Goal: Task Accomplishment & Management: Use online tool/utility

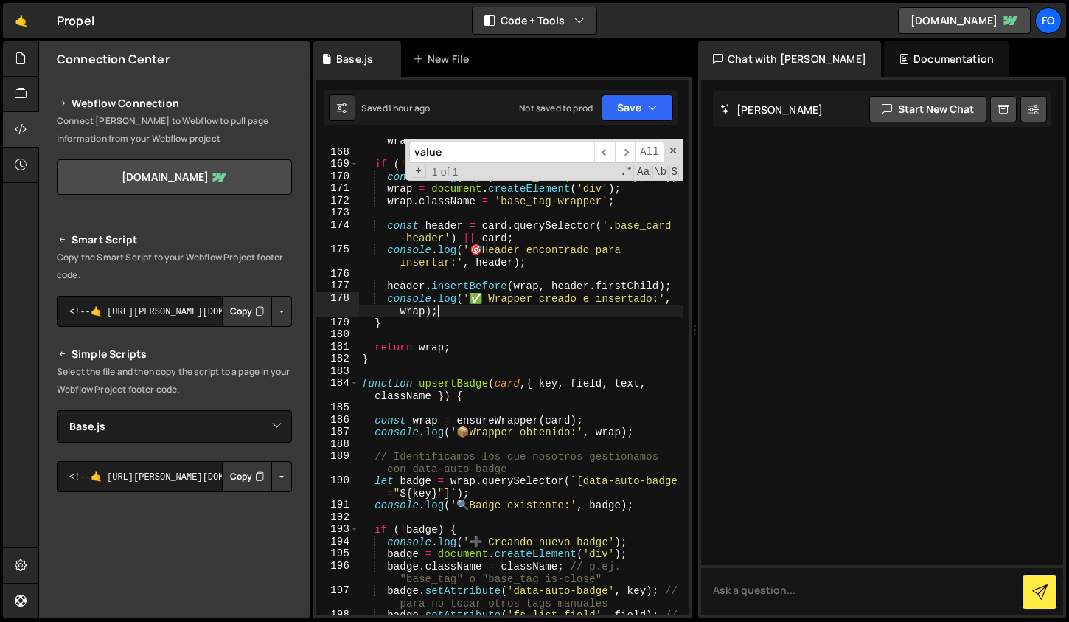
select select "47186"
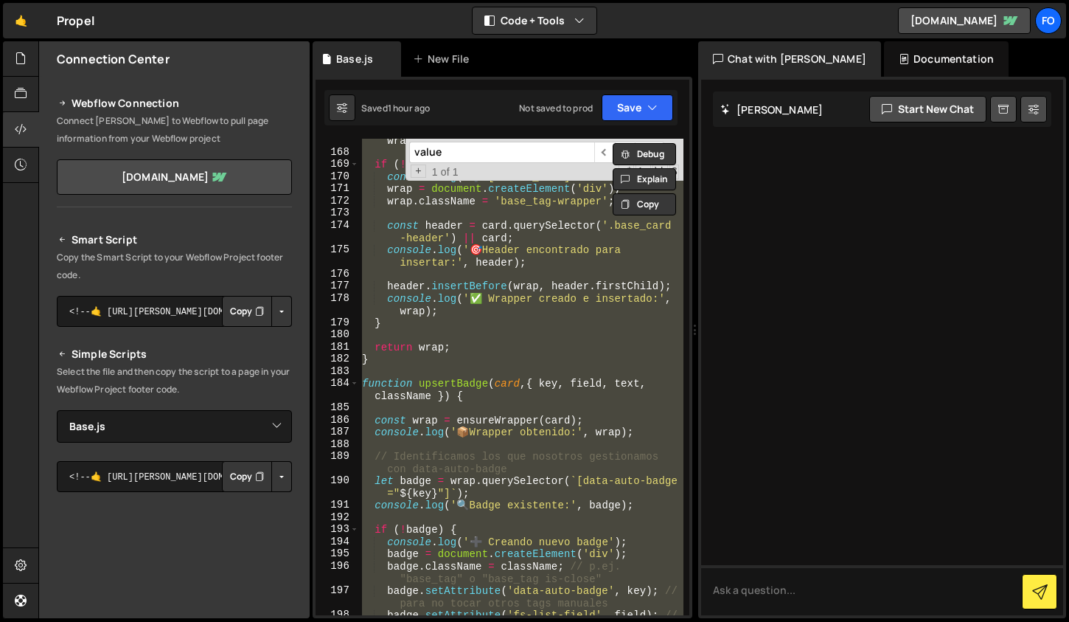
click at [547, 319] on div "console . log ( ' 🔍 Wrapper existente encontrado:' , wrap ) ; if ( ! wrap ) { c…" at bounding box center [521, 377] width 325 height 476
click at [527, 325] on div "console . log ( ' 🔍 Wrapper existente encontrado:' , wrap ) ; if ( ! wrap ) { c…" at bounding box center [521, 377] width 325 height 476
paste textarea
type textarea "});"
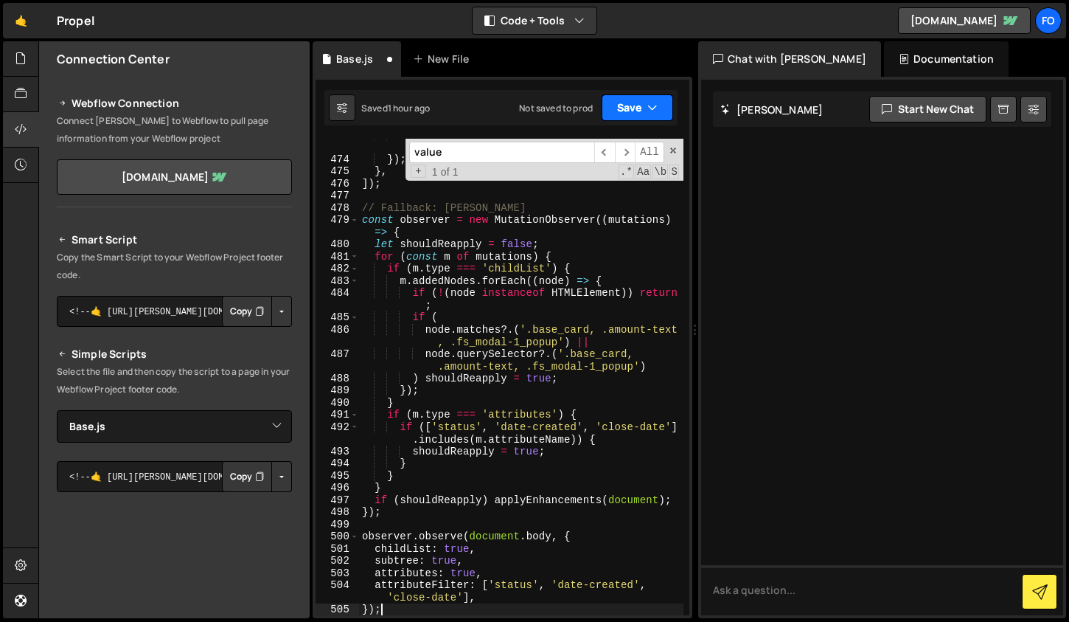
click at [635, 105] on button "Save" at bounding box center [638, 107] width 72 height 27
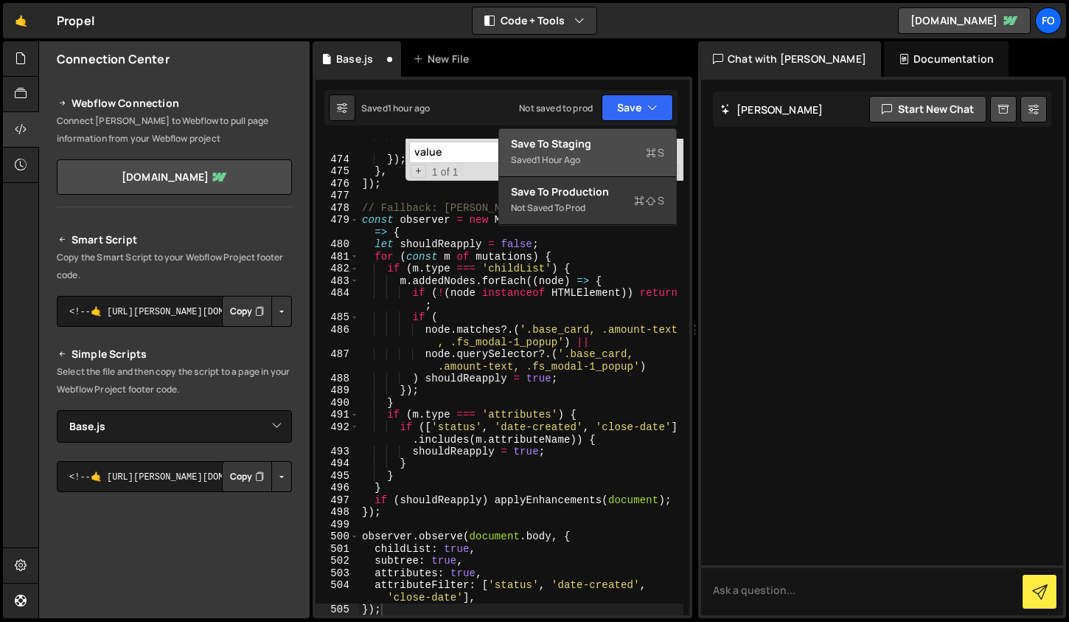
click at [611, 150] on div "Save to Staging S" at bounding box center [587, 143] width 153 height 15
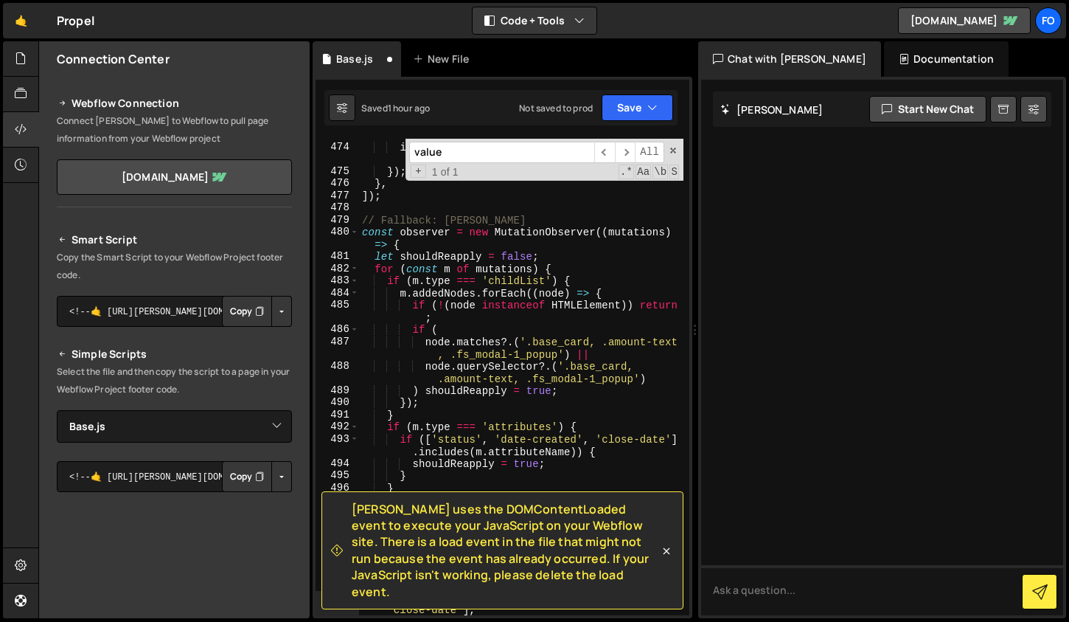
scroll to position [7166, 0]
drag, startPoint x: 475, startPoint y: 157, endPoint x: 398, endPoint y: 147, distance: 78.1
click at [398, 146] on div "inst . listInstance . on ( 'renderitems' , ( ) => applyEnhancements ( rootEl ))…" at bounding box center [521, 377] width 325 height 476
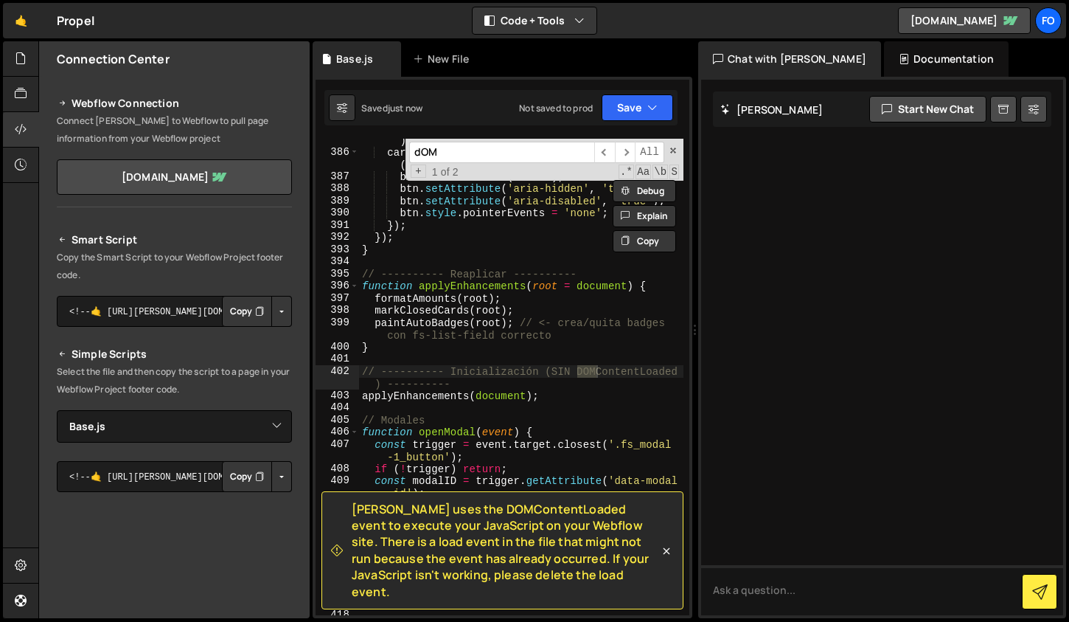
scroll to position [5822, 0]
type input "dOM"
type textarea "// ---------- Inicialización (SIN DOMContentLoaded) ----------"
click at [465, 379] on div "card . querySelector ( '.base_card-footer' ) ?. classList . add ( 'is-card-clos…" at bounding box center [521, 378] width 325 height 513
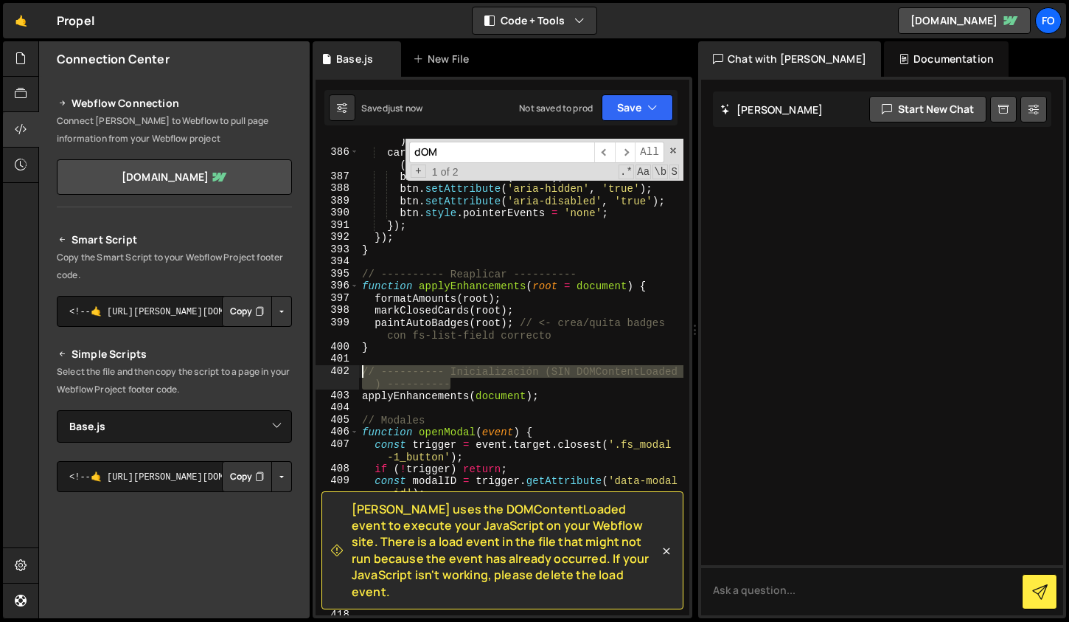
drag, startPoint x: 487, startPoint y: 384, endPoint x: 335, endPoint y: 374, distance: 152.2
click at [335, 374] on div "// ---------- Inicialización (SIN DOMContentLoaded) ---------- 385 386 387 388 …" at bounding box center [503, 377] width 374 height 476
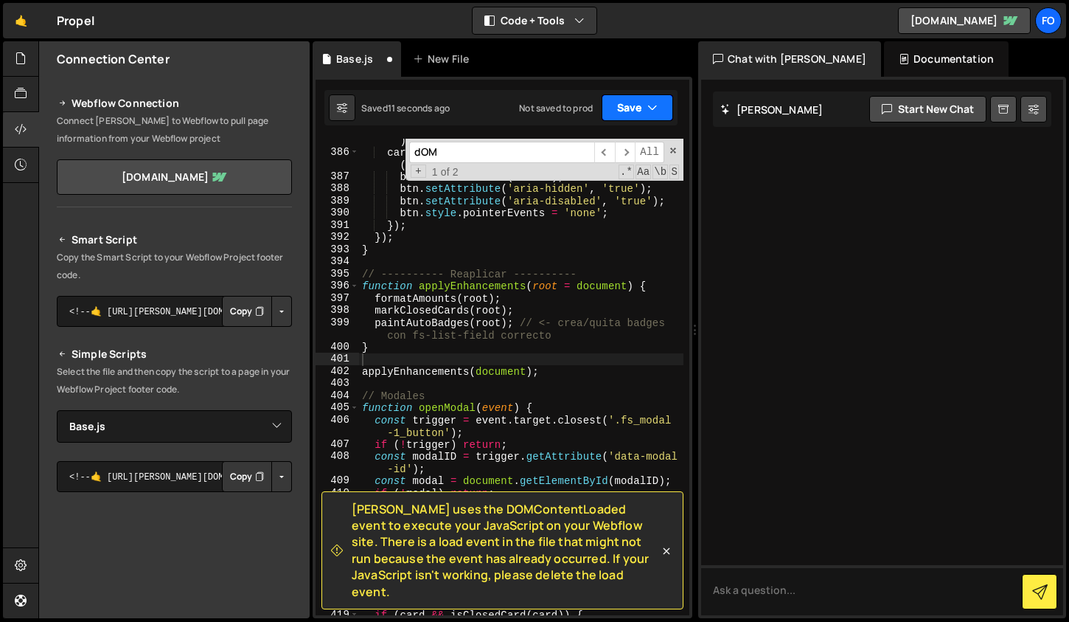
click at [662, 111] on button "Save" at bounding box center [638, 107] width 72 height 27
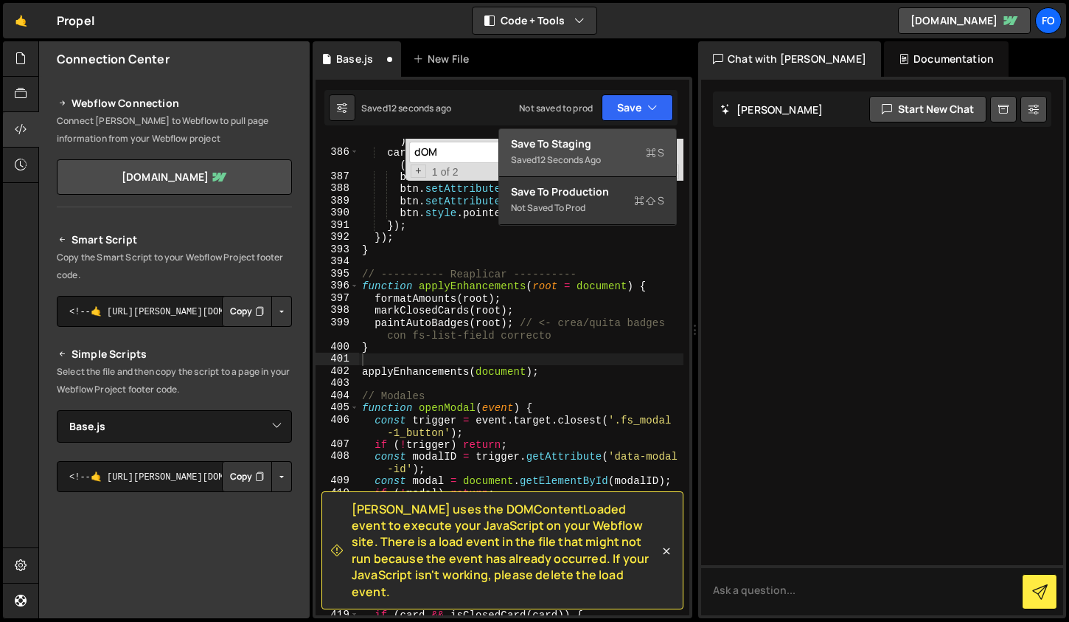
click at [613, 176] on button "Save to Staging S Saved 12 seconds ago" at bounding box center [587, 153] width 177 height 48
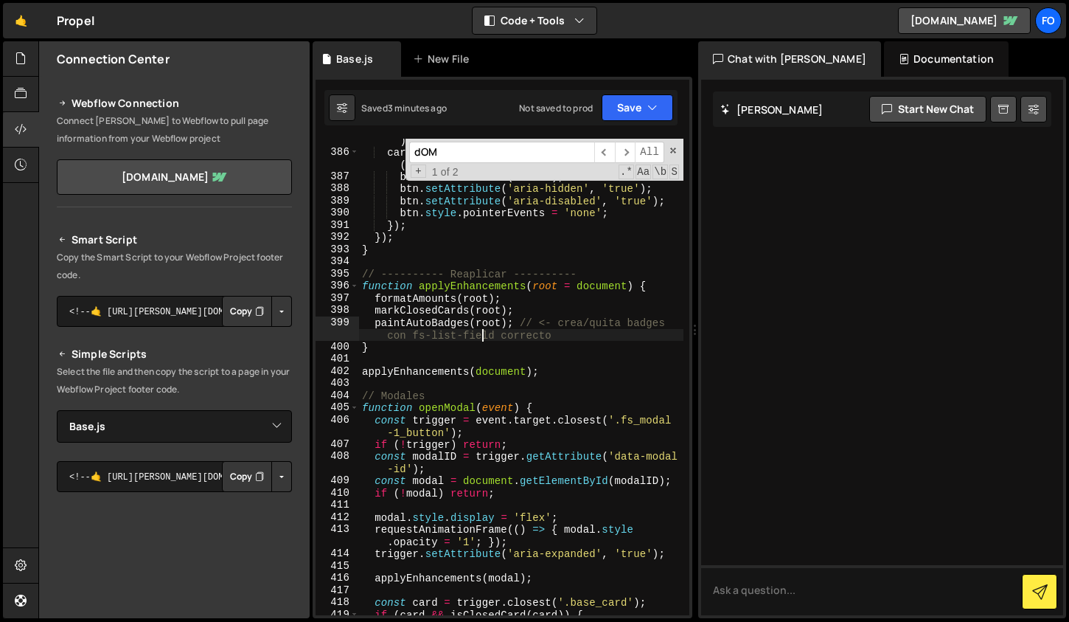
click at [485, 336] on div "card . querySelector ( '.base_card-footer' ) ?. classList . add ( 'is-card-clos…" at bounding box center [521, 384] width 325 height 525
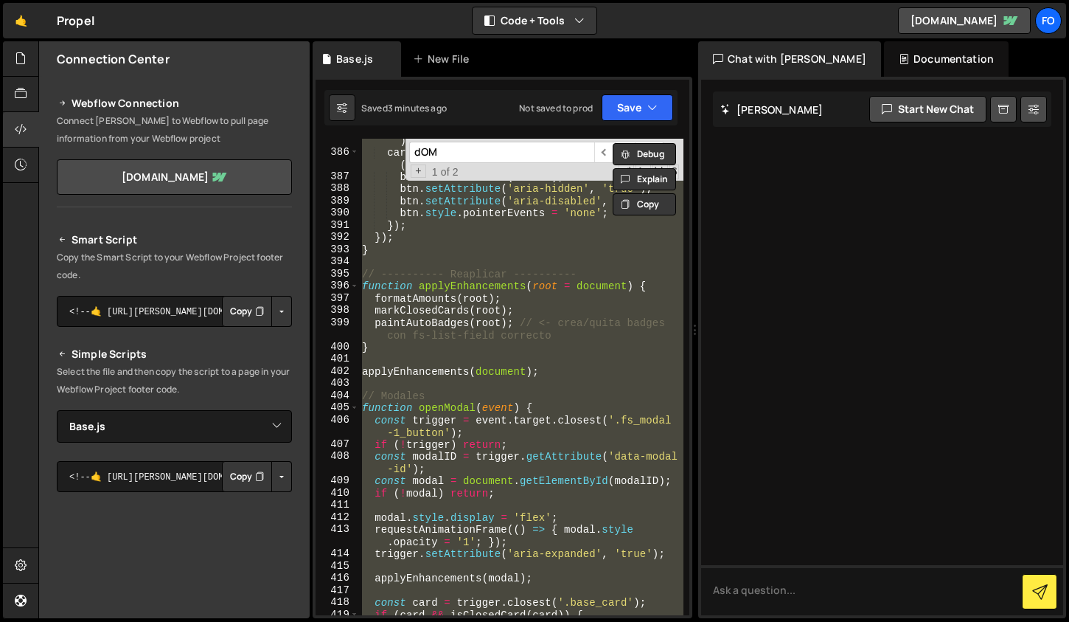
paste textarea
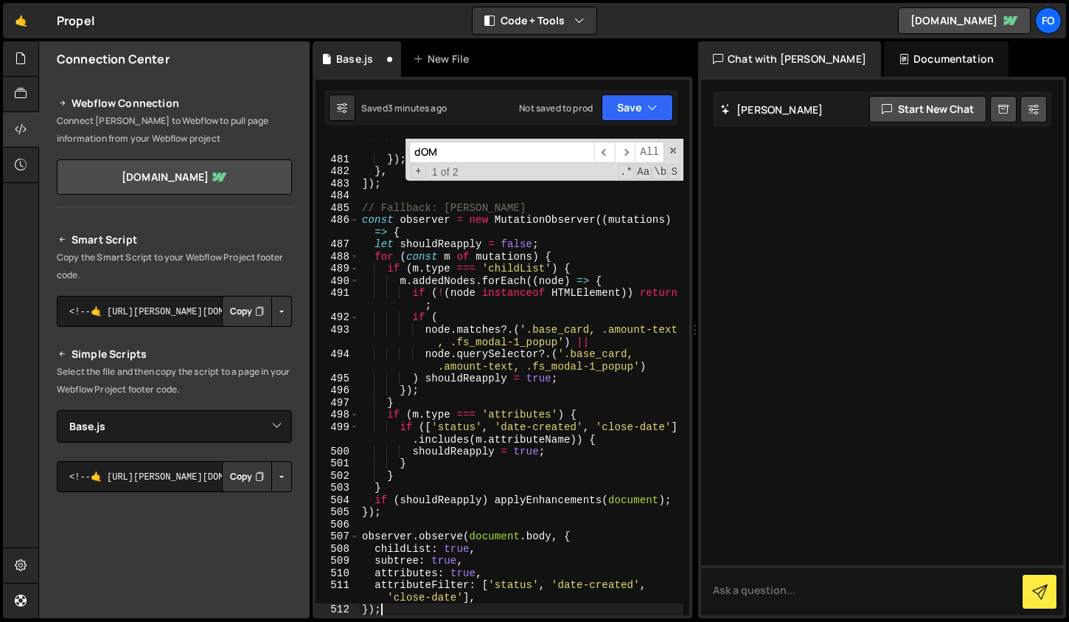
scroll to position [7299, 0]
click at [631, 97] on button "Save" at bounding box center [638, 107] width 72 height 27
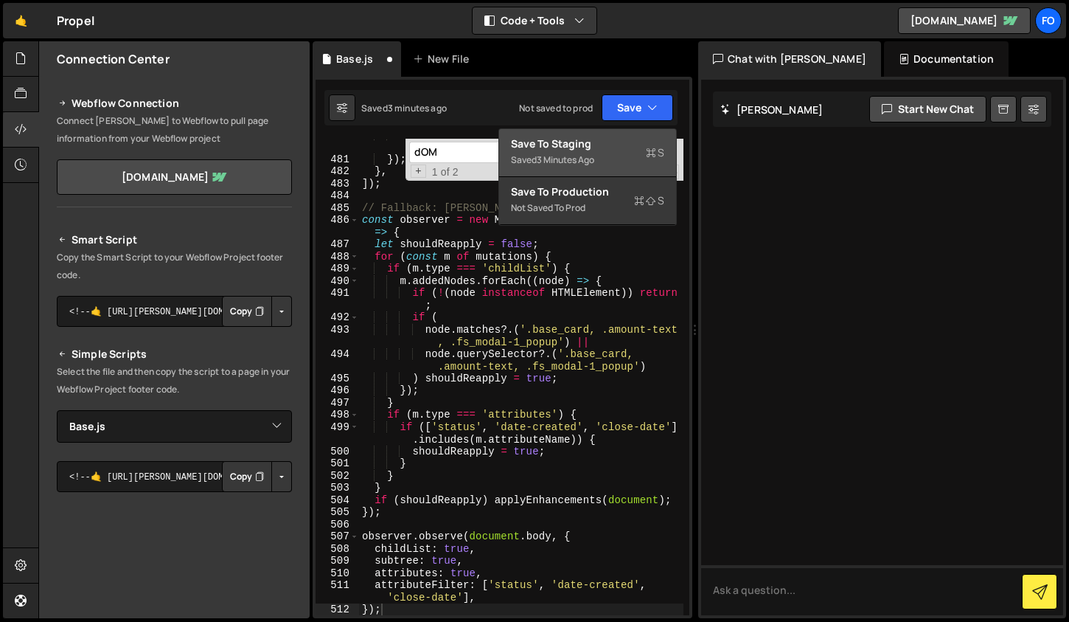
click at [595, 145] on div "Save to Staging S" at bounding box center [587, 143] width 153 height 15
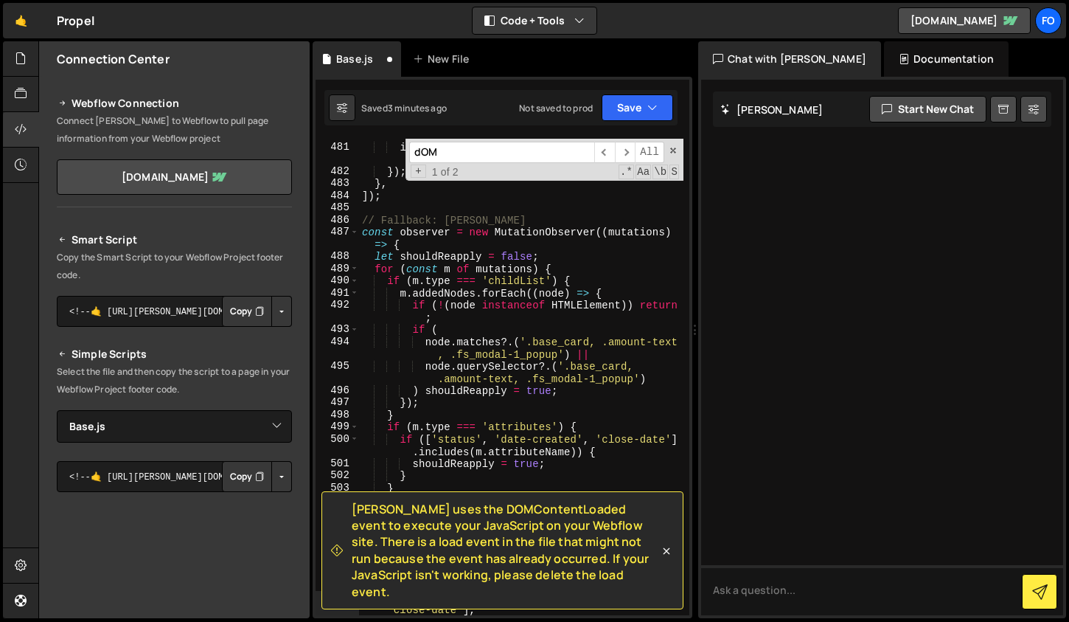
scroll to position [7287, 0]
click at [463, 156] on input "dOM" at bounding box center [501, 152] width 185 height 21
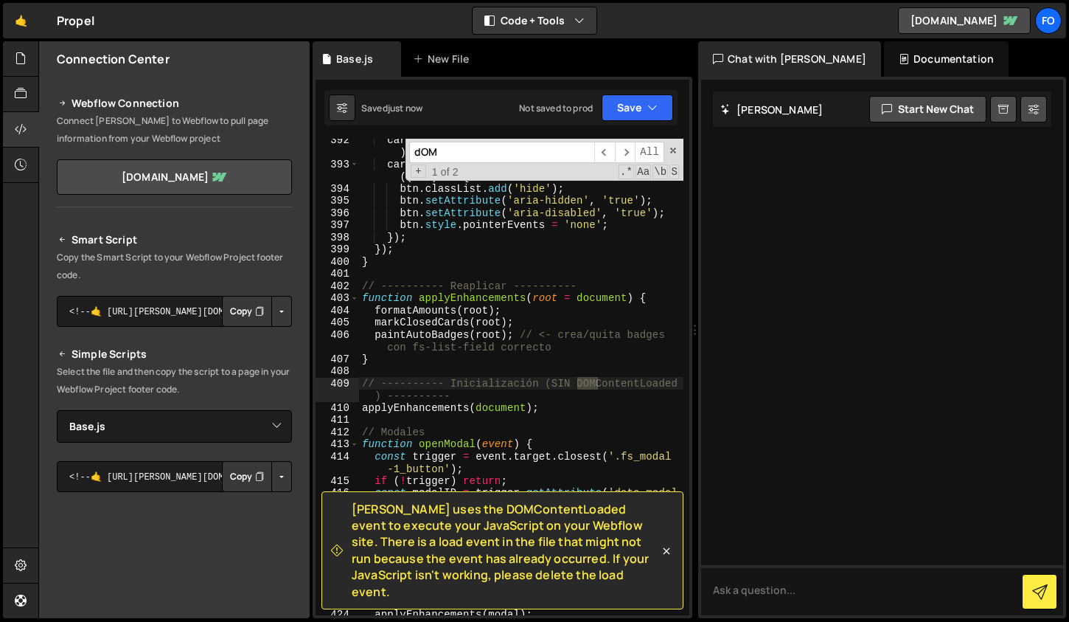
type textarea "// ---------- Inicialización (SIN DOMContentLoaded) ----------"
drag, startPoint x: 461, startPoint y: 392, endPoint x: 407, endPoint y: 392, distance: 53.8
click at [427, 392] on div "card . querySelector ( '.base_card-footer' ) ?. classList . add ( 'is-card-clos…" at bounding box center [521, 389] width 325 height 513
click at [400, 392] on div "card . querySelector ( '.base_card-footer' ) ?. classList . add ( 'is-card-clos…" at bounding box center [521, 389] width 325 height 513
drag, startPoint x: 457, startPoint y: 395, endPoint x: 349, endPoint y: 386, distance: 108.8
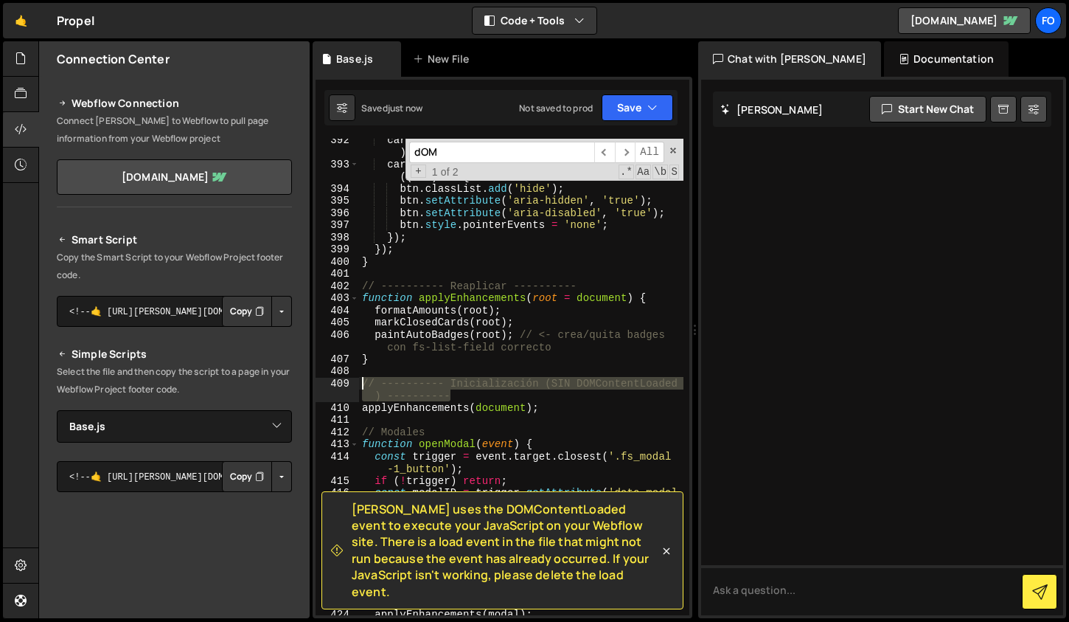
click at [349, 386] on div "// ---------- Inicialización (SIN DOMContentLoaded) ---------- 392 393 394 395 …" at bounding box center [503, 377] width 374 height 476
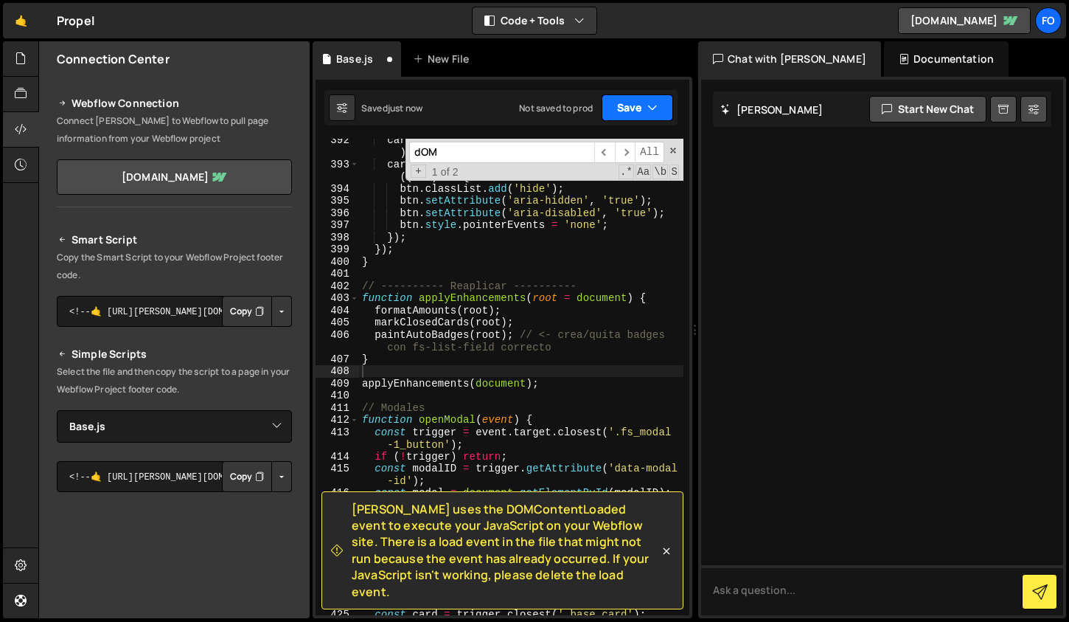
click at [634, 107] on button "Save" at bounding box center [638, 107] width 72 height 27
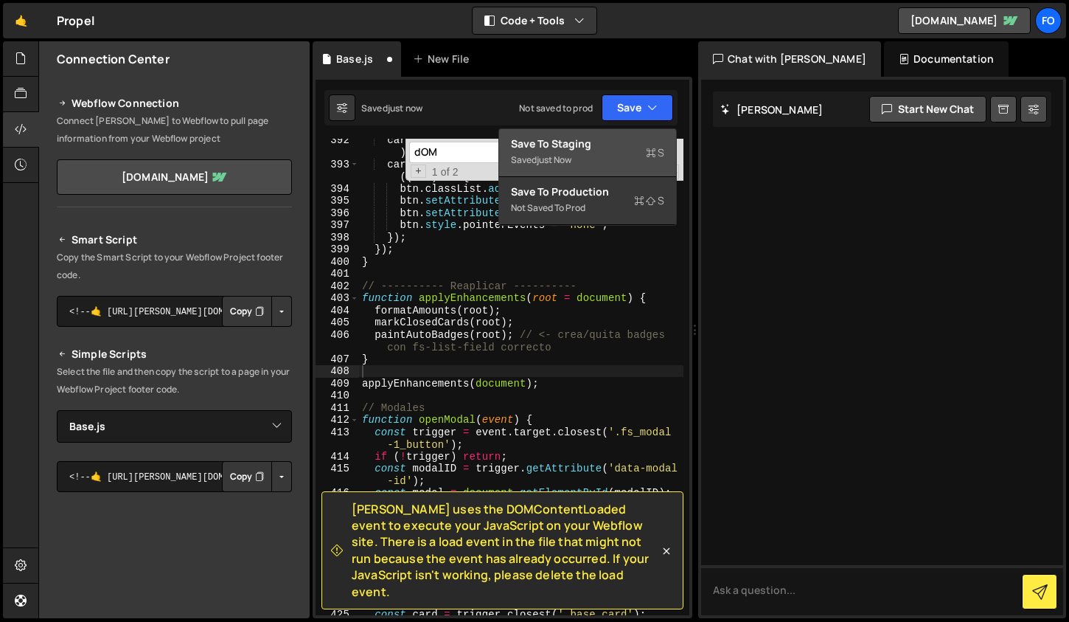
click at [611, 141] on div "Save to Staging S" at bounding box center [587, 143] width 153 height 15
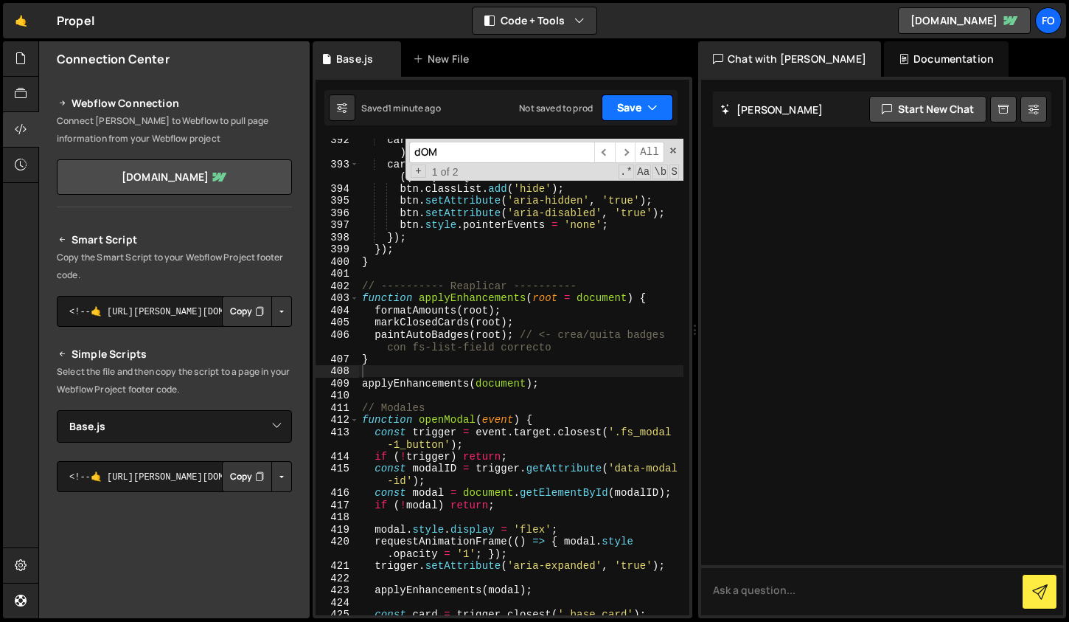
click at [630, 105] on button "Save" at bounding box center [638, 107] width 72 height 27
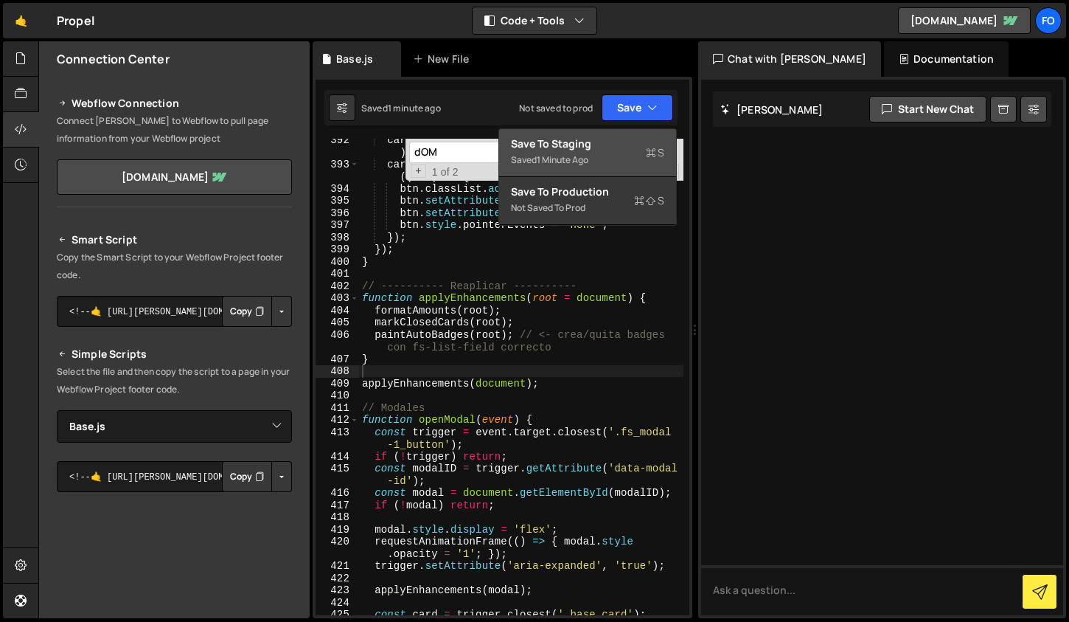
click at [589, 157] on div "1 minute ago" at bounding box center [563, 159] width 52 height 13
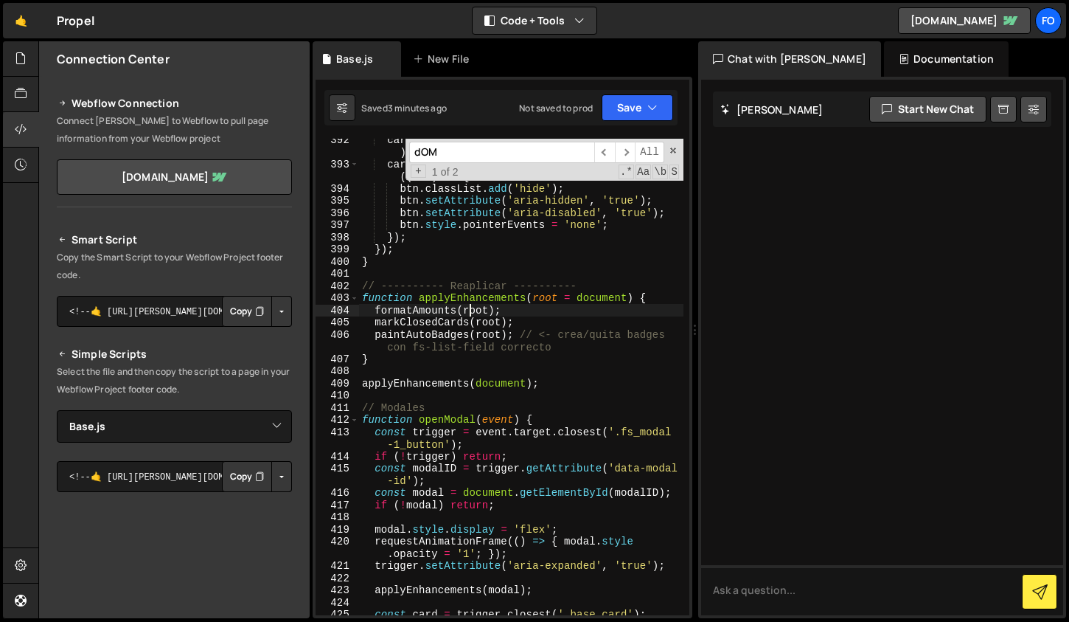
click at [471, 313] on div "card . querySelector ( '.base_card-footer' ) ?. classList . add ( 'is-card-clos…" at bounding box center [521, 389] width 325 height 513
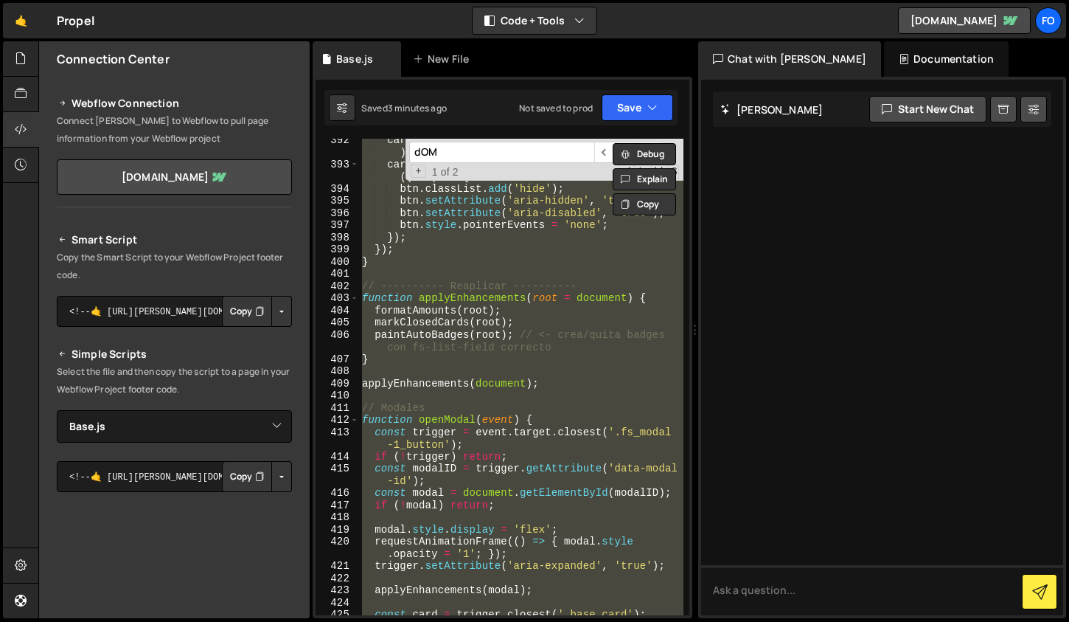
paste textarea
type textarea "});"
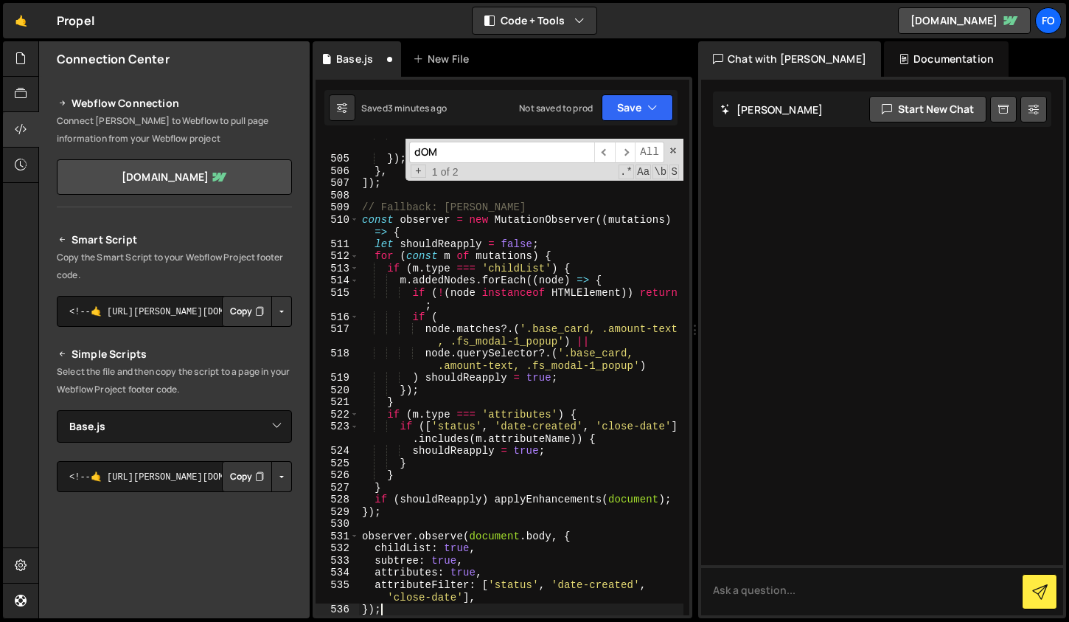
click at [464, 148] on input "dOM" at bounding box center [501, 152] width 185 height 21
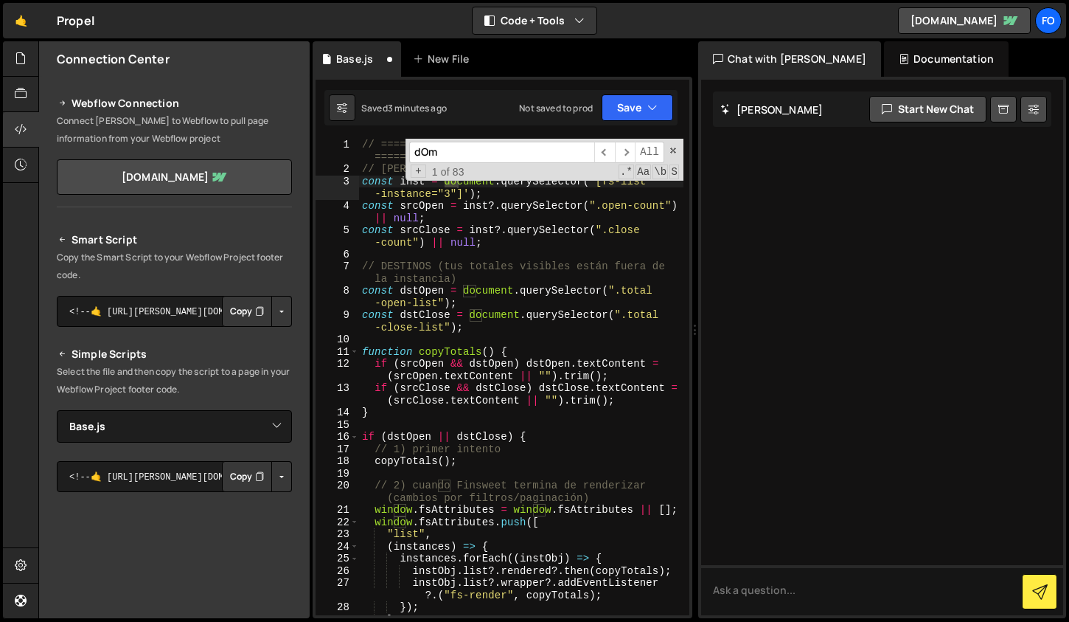
scroll to position [6442, 0]
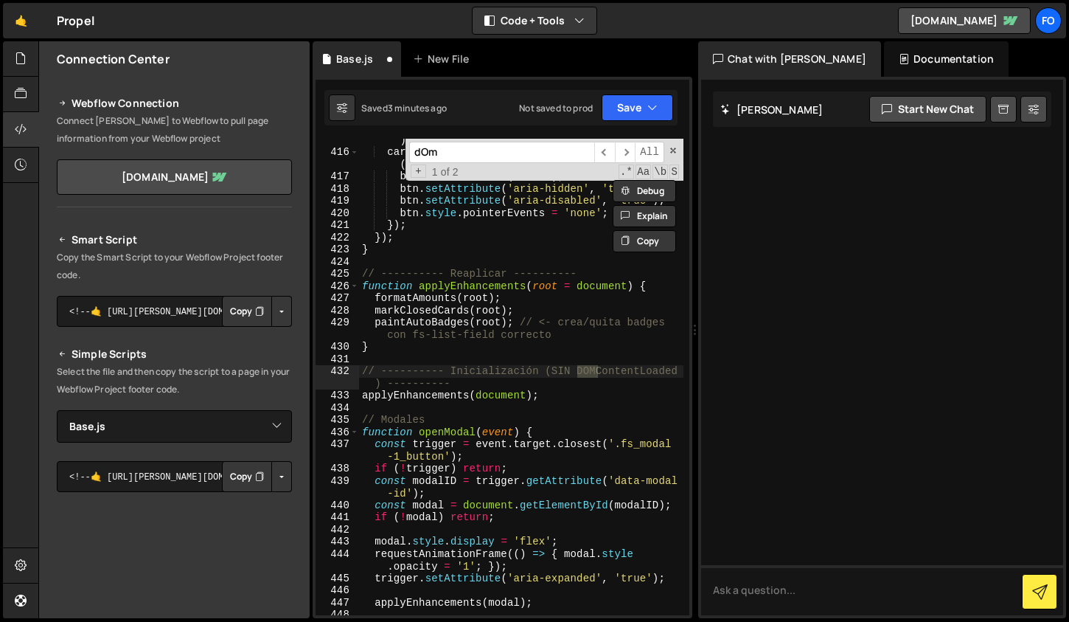
type input "dOm"
type textarea "// ---------- Inicialización (SIN DOMContentLoaded) ----------"
drag, startPoint x: 455, startPoint y: 384, endPoint x: 352, endPoint y: 373, distance: 103.8
click at [352, 373] on div "// ---------- Inicialización (SIN DOMContentLoaded) ---------- 415 416 417 418 …" at bounding box center [503, 377] width 374 height 476
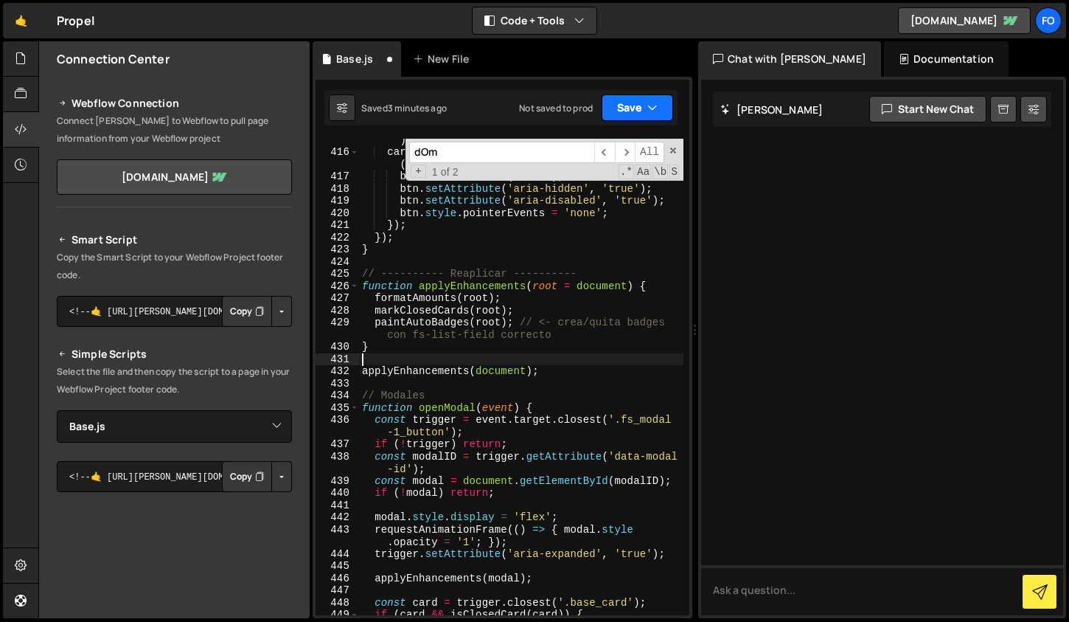
click at [656, 100] on icon "button" at bounding box center [653, 107] width 10 height 15
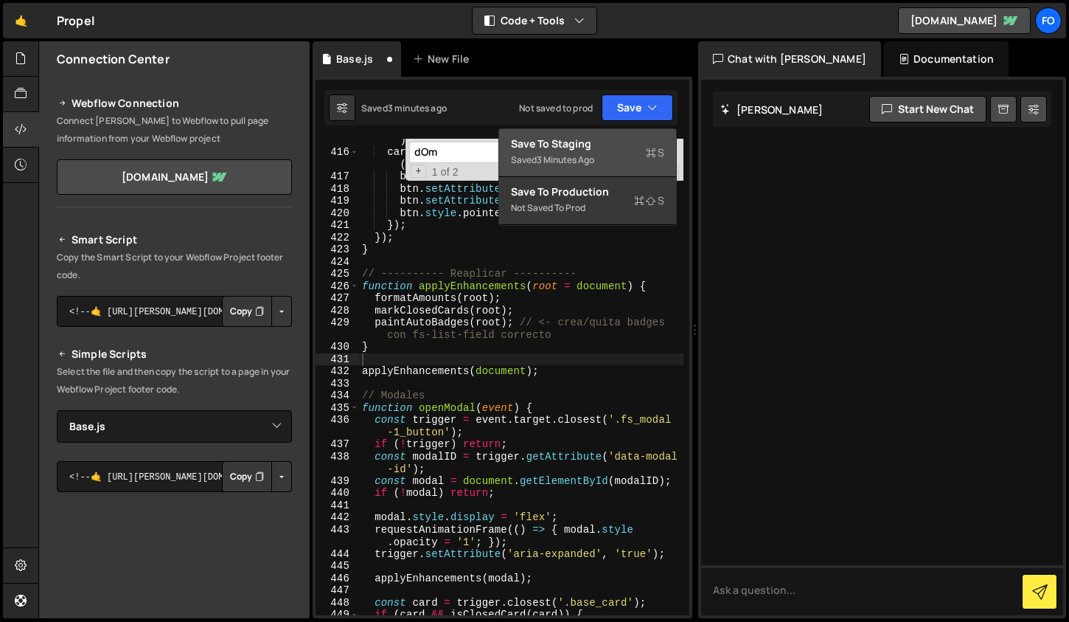
click at [594, 171] on button "Save to Staging S Saved 3 minutes ago" at bounding box center [587, 153] width 177 height 48
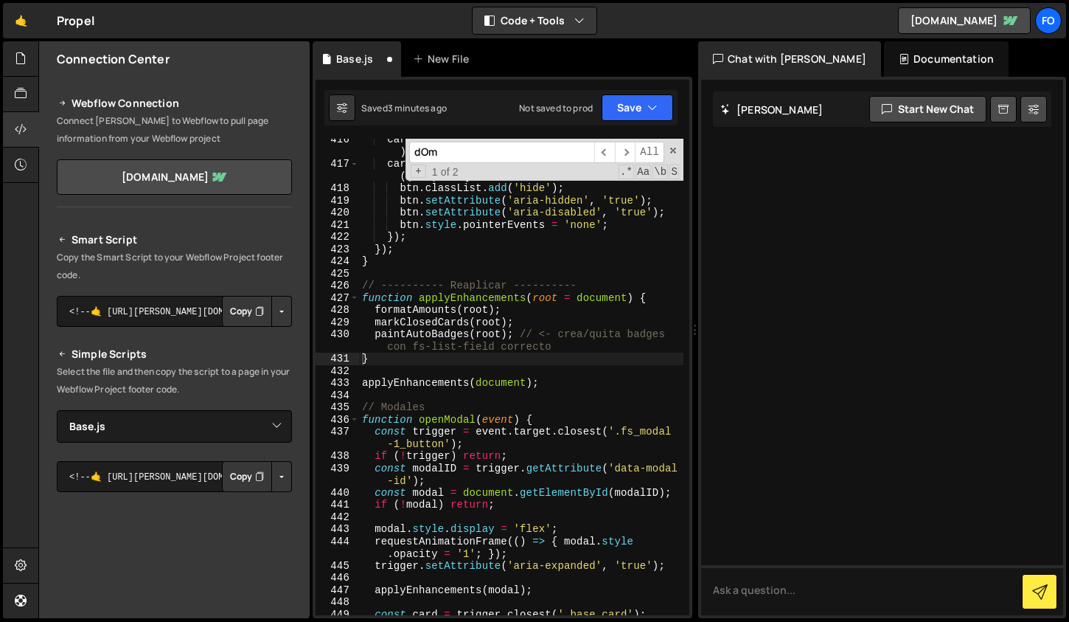
scroll to position [6430, 0]
click at [430, 272] on div "card . querySelector ( '.base_card-footer' ) ?. classList . add ( 'is-card-clos…" at bounding box center [521, 389] width 325 height 513
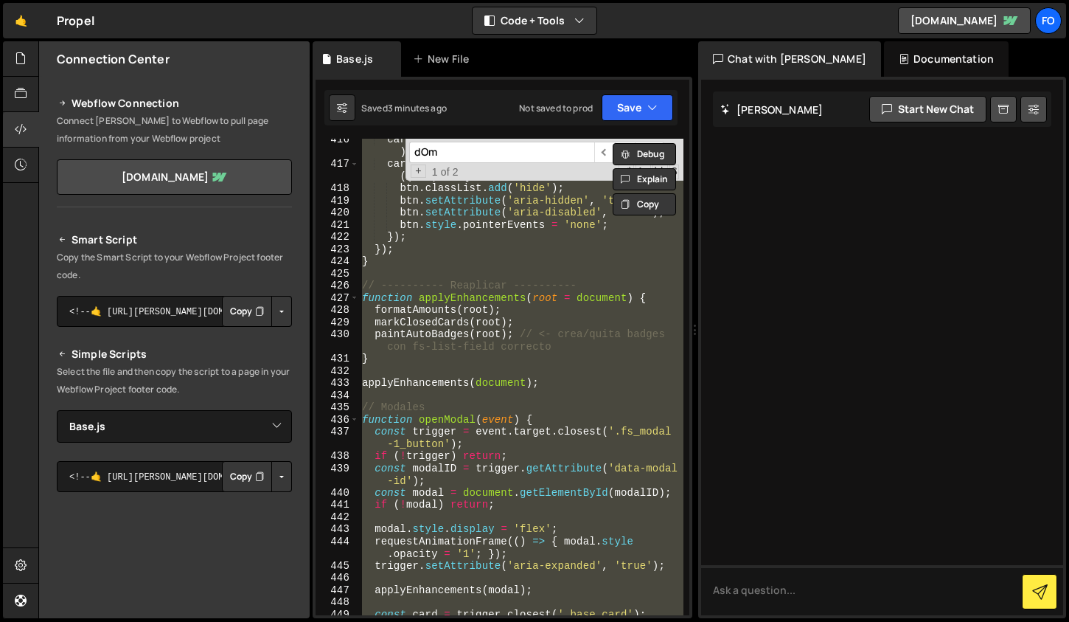
paste textarea
type textarea "});"
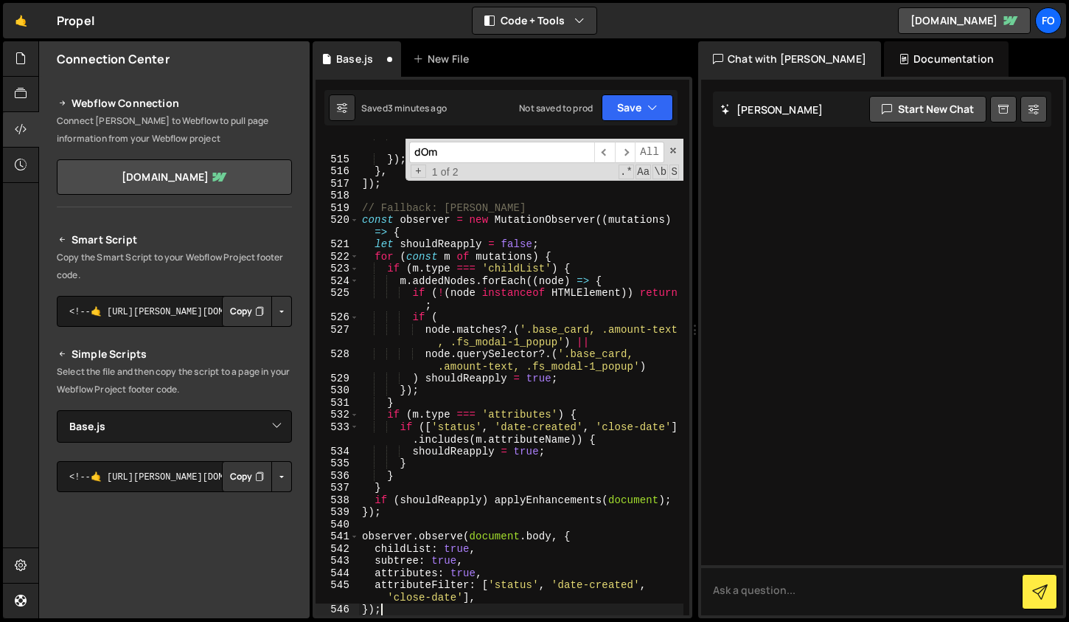
scroll to position [7932, 0]
click at [521, 154] on input "dOm" at bounding box center [501, 152] width 185 height 21
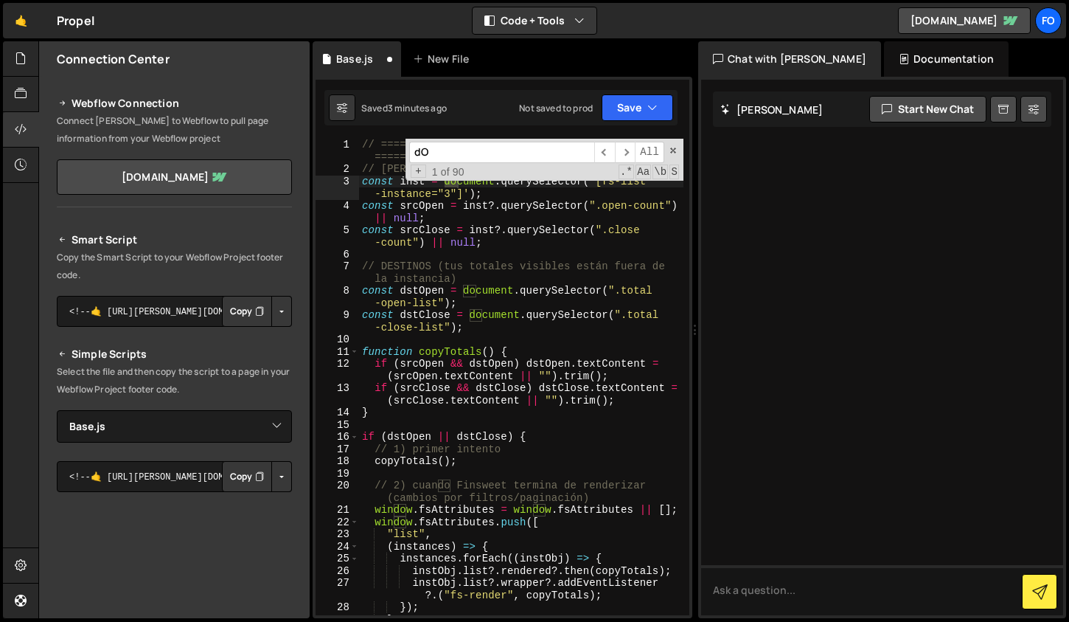
type input "dOm"
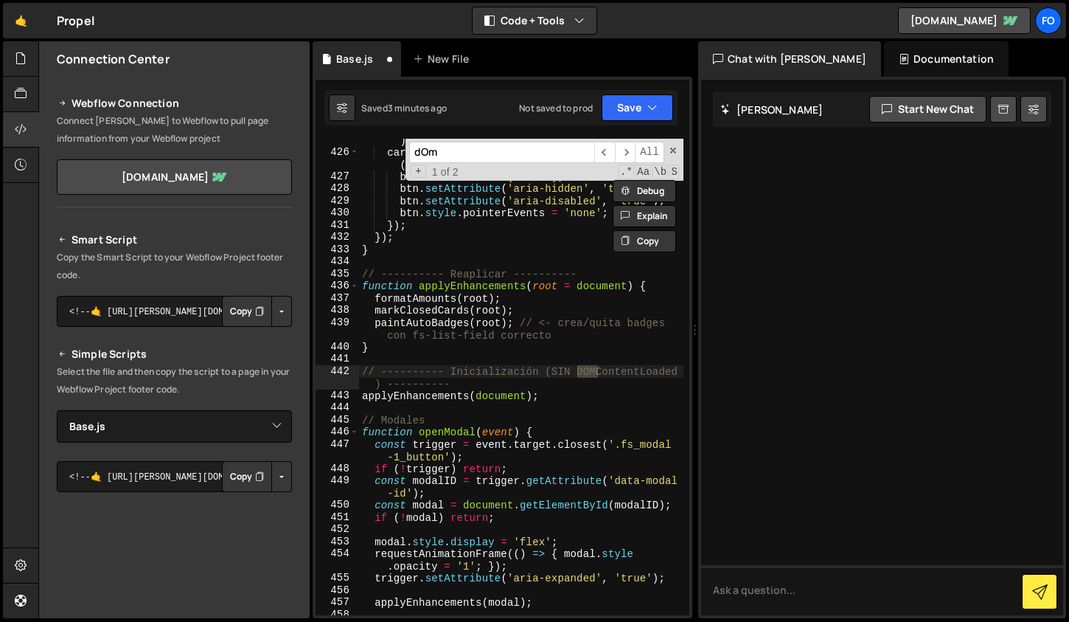
scroll to position [6576, 0]
type textarea "// ---------- Inicialización (SIN DOMContentLoaded) ----------"
drag, startPoint x: 482, startPoint y: 380, endPoint x: 355, endPoint y: 370, distance: 127.2
click at [355, 370] on div "// ---------- Inicialización (SIN DOMContentLoaded) ---------- 425 426 427 428 …" at bounding box center [503, 377] width 374 height 476
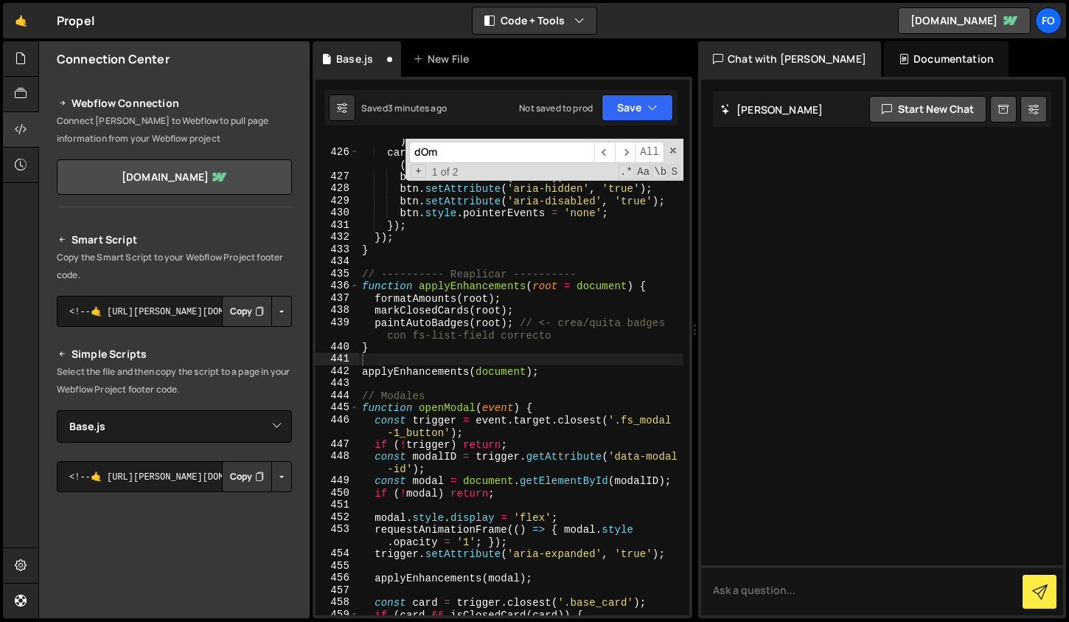
click at [641, 121] on div "Saved 3 minutes ago Not saved to prod Upgrade to Edit Save Save to Staging S Sa…" at bounding box center [501, 107] width 353 height 35
click at [630, 114] on button "Save" at bounding box center [638, 107] width 72 height 27
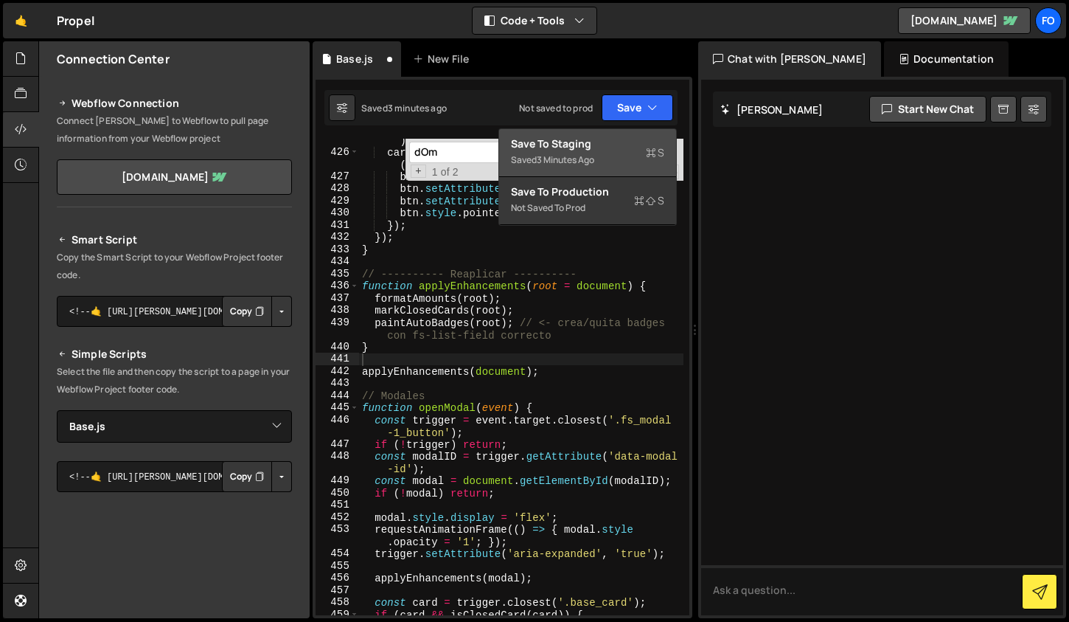
click at [611, 146] on div "Save to Staging S" at bounding box center [587, 143] width 153 height 15
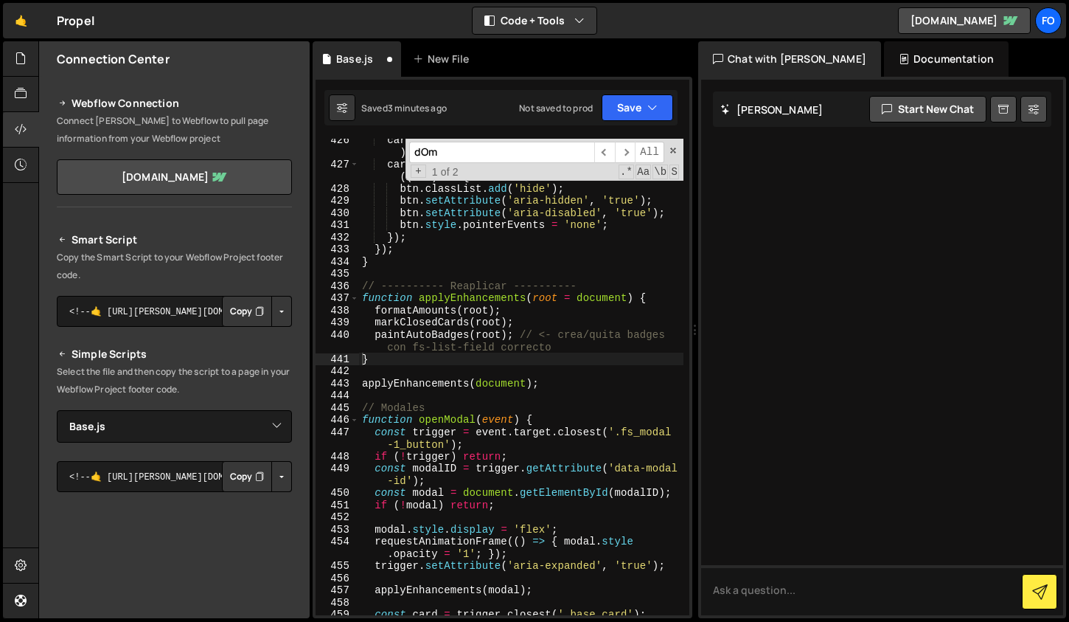
scroll to position [6564, 0]
click at [560, 322] on div "card . querySelector ( '.base_card-footer' ) ?. classList . add ( 'is-card-clos…" at bounding box center [521, 389] width 325 height 513
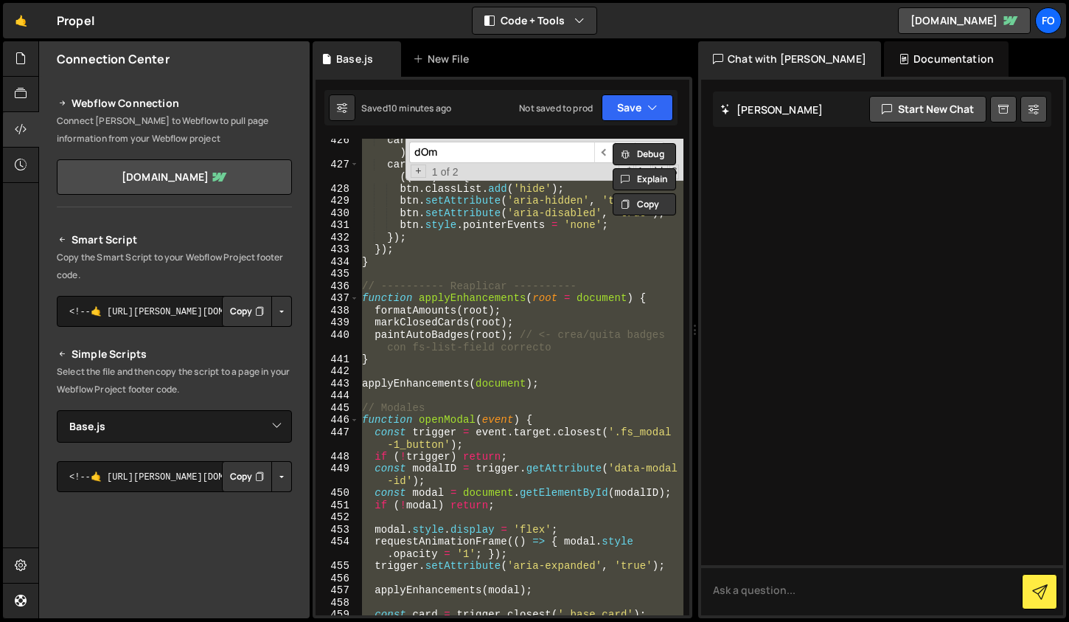
click at [499, 330] on div "card . querySelector ( '.base_card-footer' ) ?. classList . add ( 'is-card-clos…" at bounding box center [521, 377] width 325 height 476
paste textarea
type textarea "});"
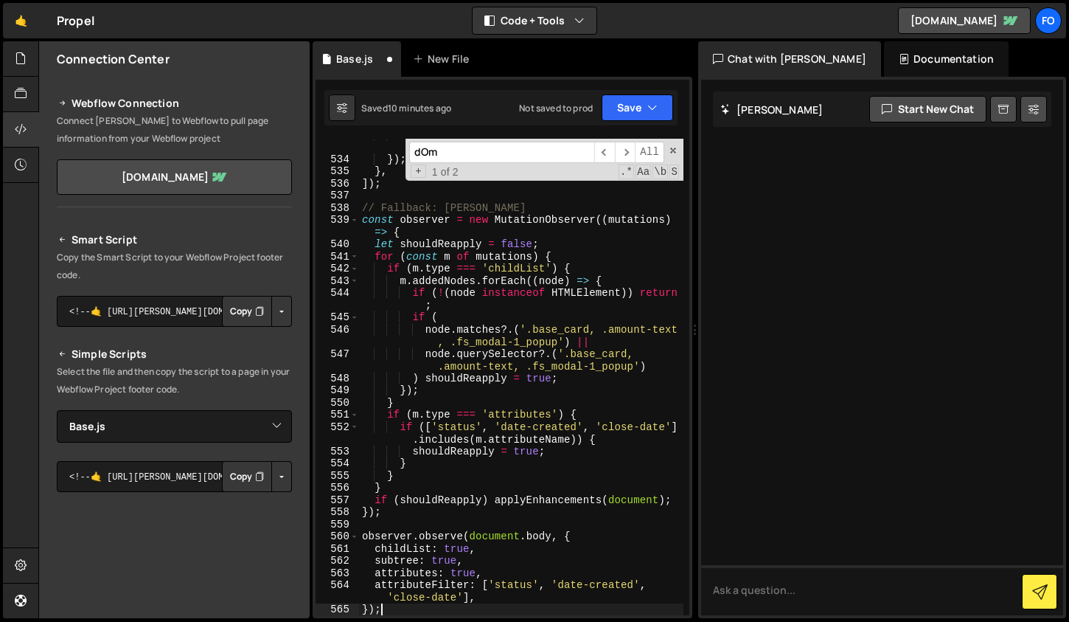
scroll to position [8248, 0]
click at [473, 162] on div "dOm ​ ​ All Replace All + 1 of 2 .* Aa \b S" at bounding box center [545, 160] width 278 height 42
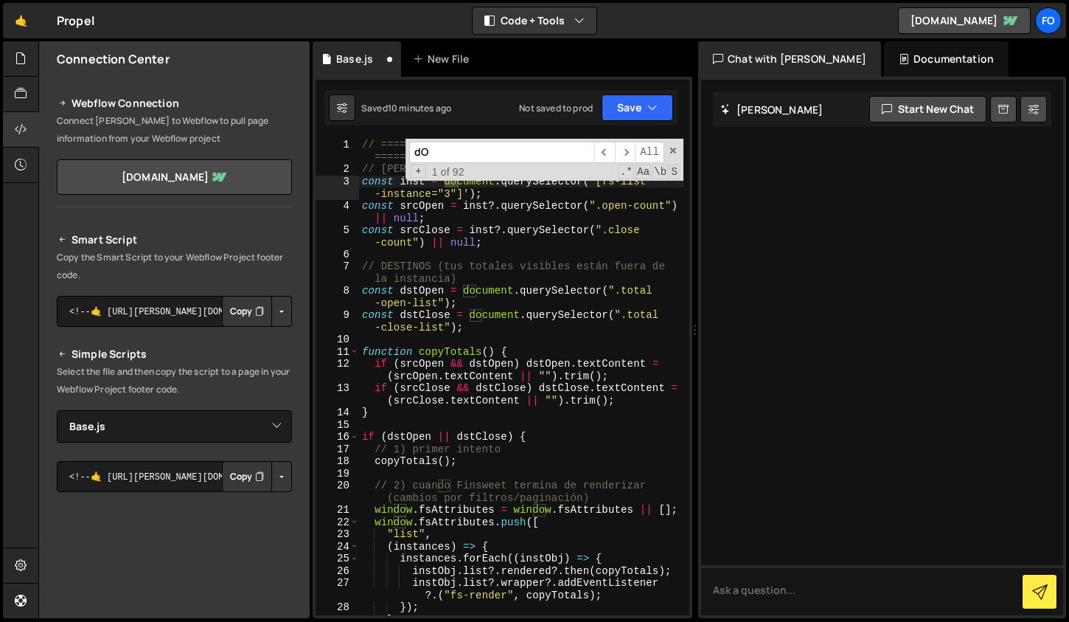
scroll to position [0, 0]
type input "dOm"
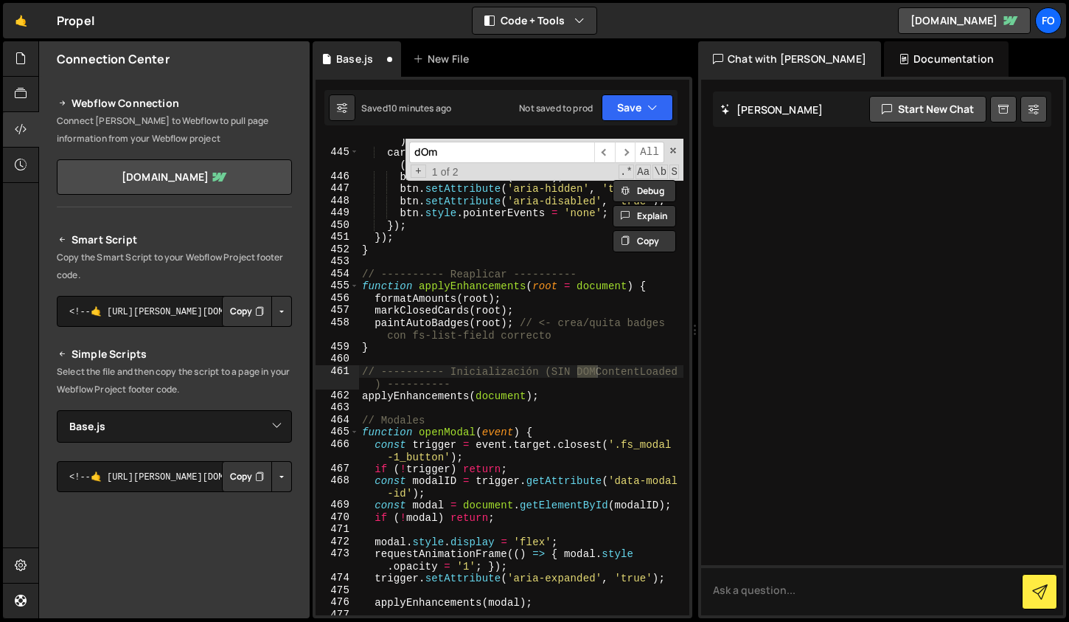
scroll to position [6893, 0]
type textarea "// ---------- Inicialización (SIN DOMContentLoaded) ----------"
drag, startPoint x: 465, startPoint y: 380, endPoint x: 361, endPoint y: 371, distance: 103.6
click at [361, 371] on div "card . querySelector ( '.base_card-footer' ) ?. classList . add ( 'is-card-clos…" at bounding box center [521, 378] width 325 height 513
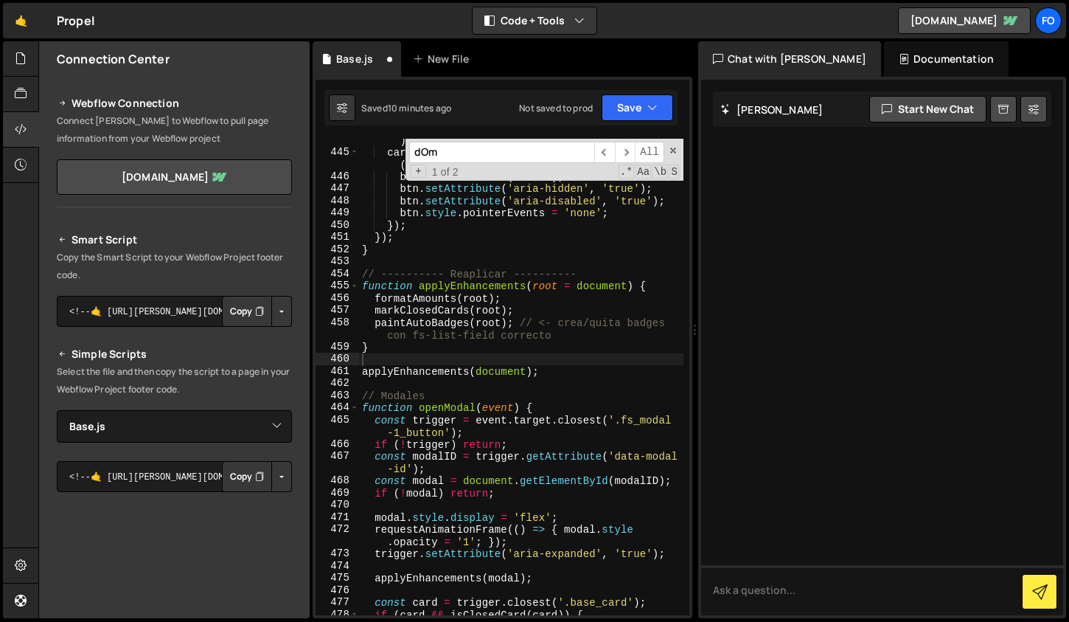
click at [627, 128] on div "</script> 815 816 817 818 819 820 821 822 823 824 825 826 827 828 829 830 831 8…" at bounding box center [503, 347] width 380 height 541
click at [625, 117] on button "Save" at bounding box center [638, 107] width 72 height 27
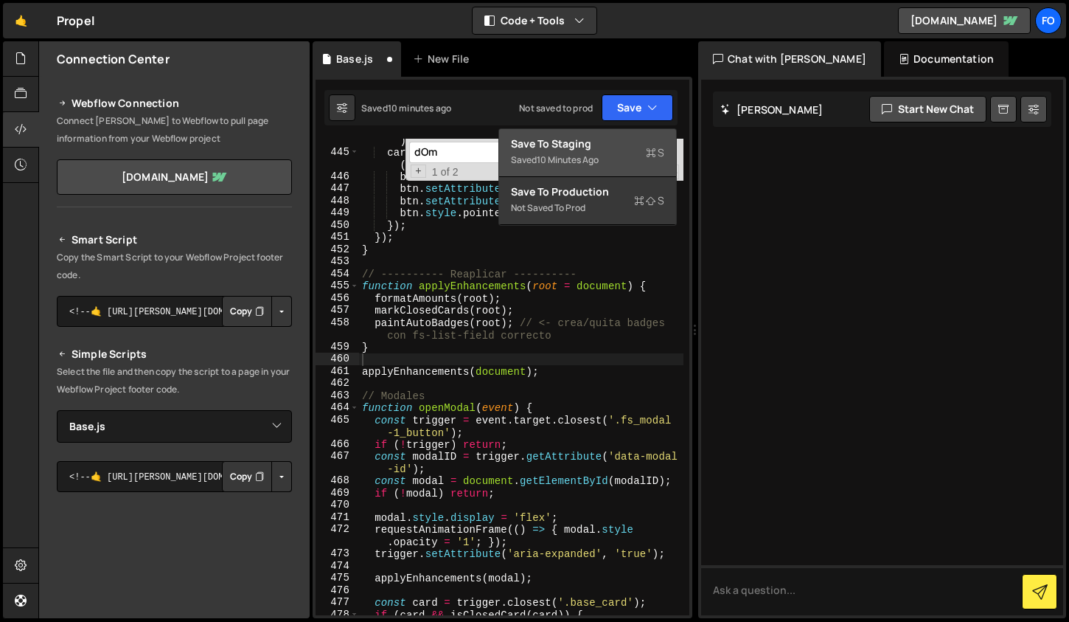
click at [617, 147] on div "Save to Staging S" at bounding box center [587, 143] width 153 height 15
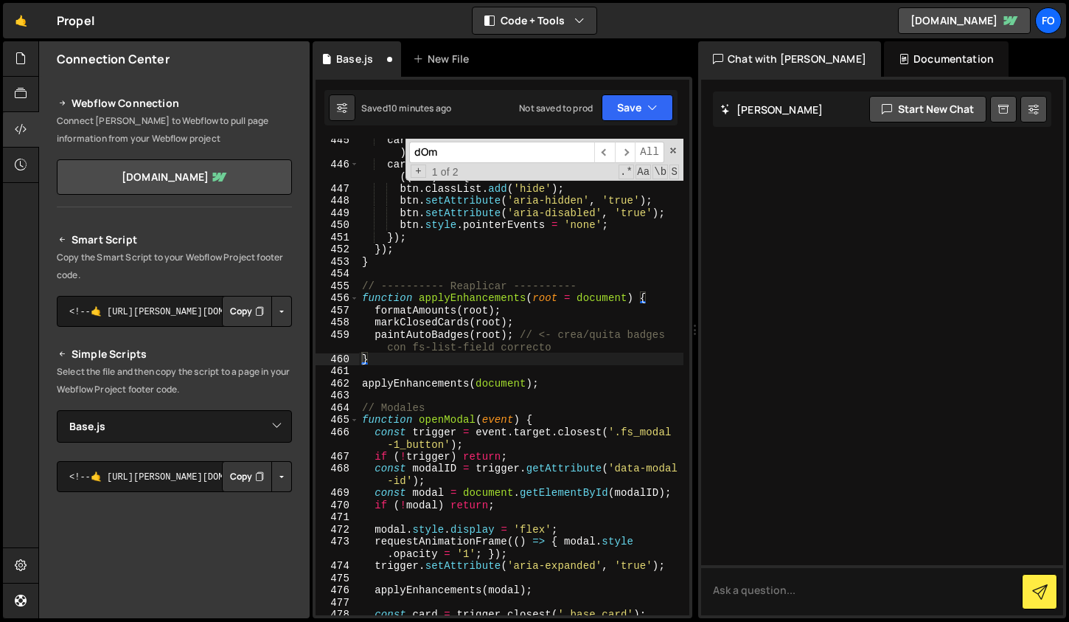
scroll to position [6880, 0]
click at [489, 302] on div "card . querySelector ( '.base_card-footer' ) ?. classList . add ( 'is-card-clos…" at bounding box center [521, 389] width 325 height 513
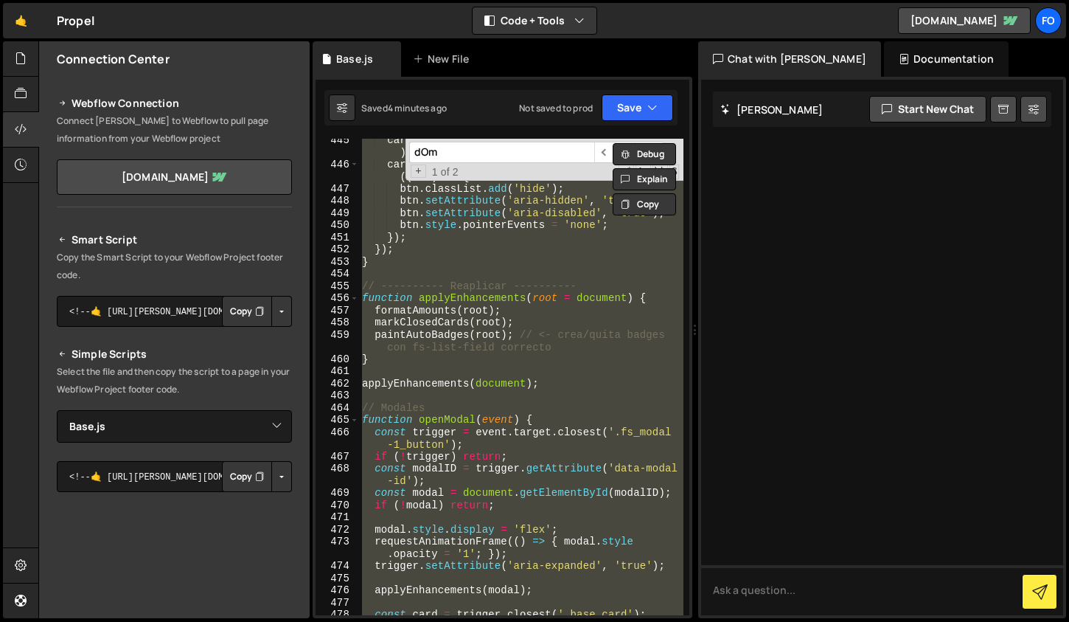
paste textarea
type textarea "});"
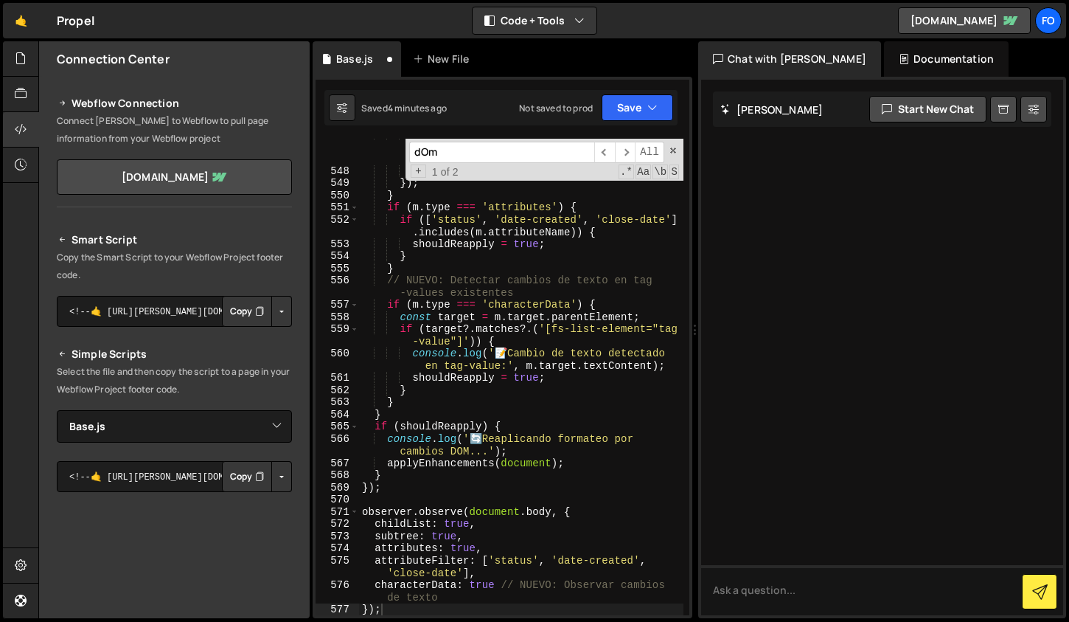
click at [461, 167] on span "1 of 2" at bounding box center [445, 172] width 38 height 13
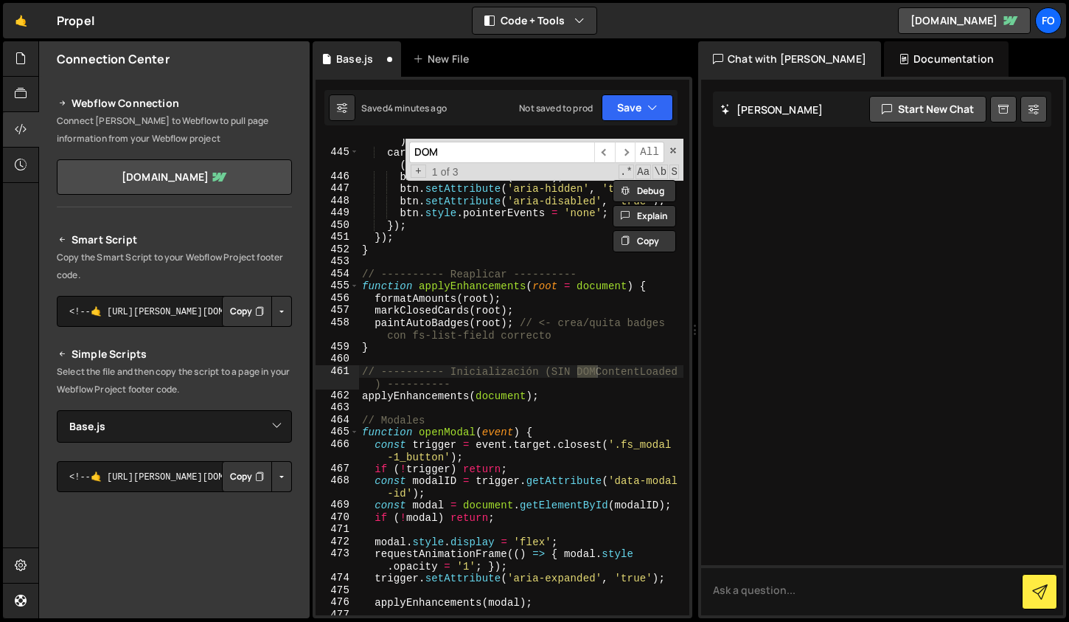
scroll to position [6893, 0]
type input "DOM"
type textarea "// ---------- Inicialización (SIN DOMContentLoaded) ----------"
click at [468, 381] on div "card . querySelector ( '.base_card-footer' ) ?. classList . add ( 'is-card-clos…" at bounding box center [521, 378] width 325 height 513
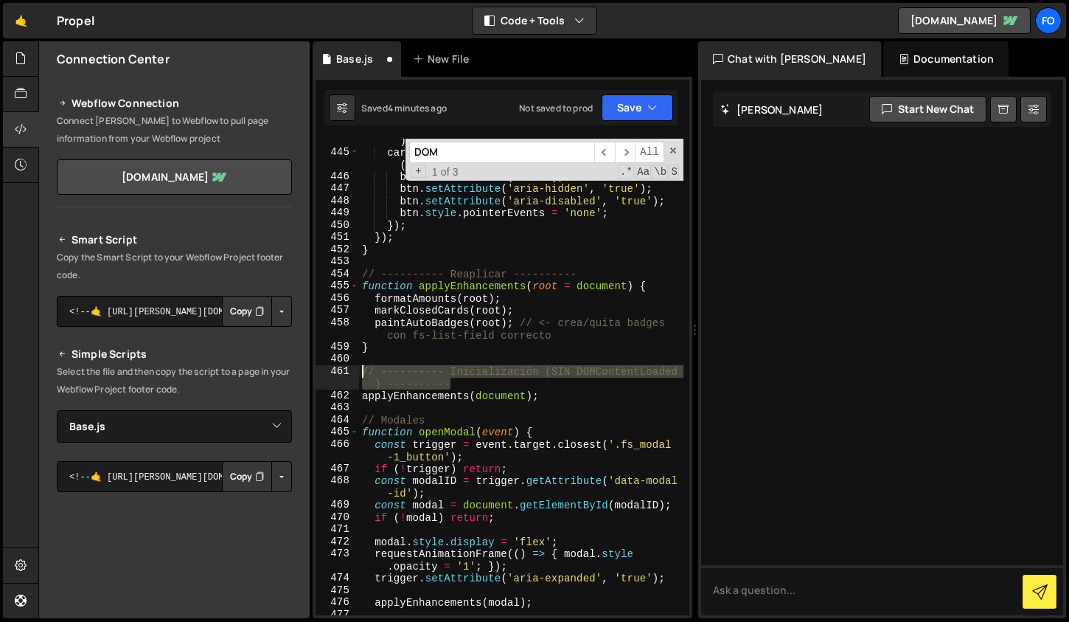
drag, startPoint x: 468, startPoint y: 381, endPoint x: 361, endPoint y: 373, distance: 108.0
click at [361, 373] on div "card . querySelector ( '.base_card-footer' ) ?. classList . add ( 'is-card-clos…" at bounding box center [521, 378] width 325 height 513
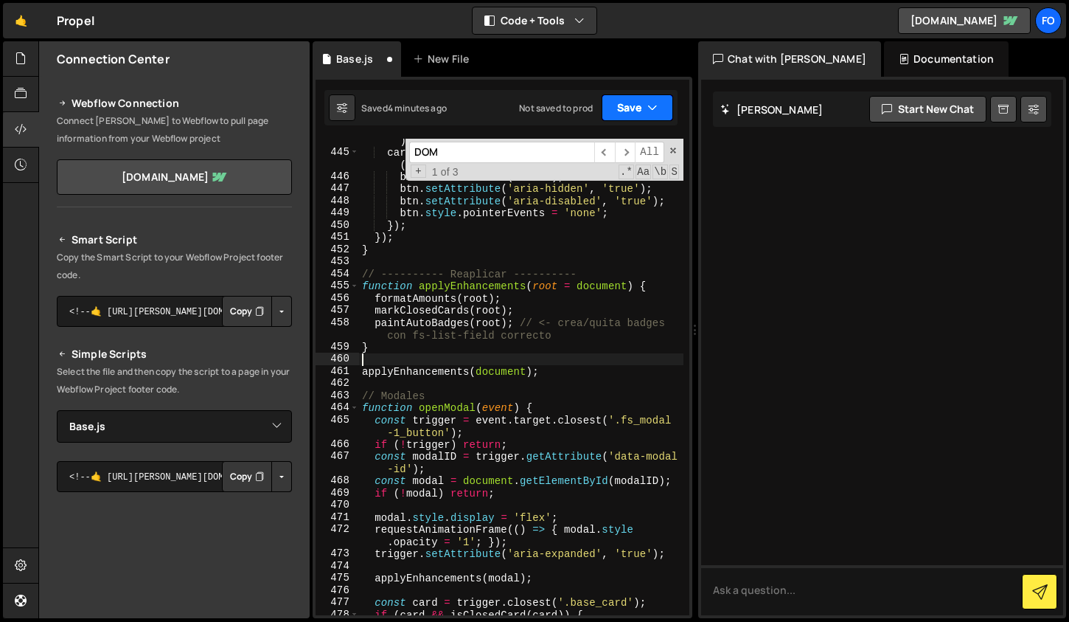
click at [635, 108] on button "Save" at bounding box center [638, 107] width 72 height 27
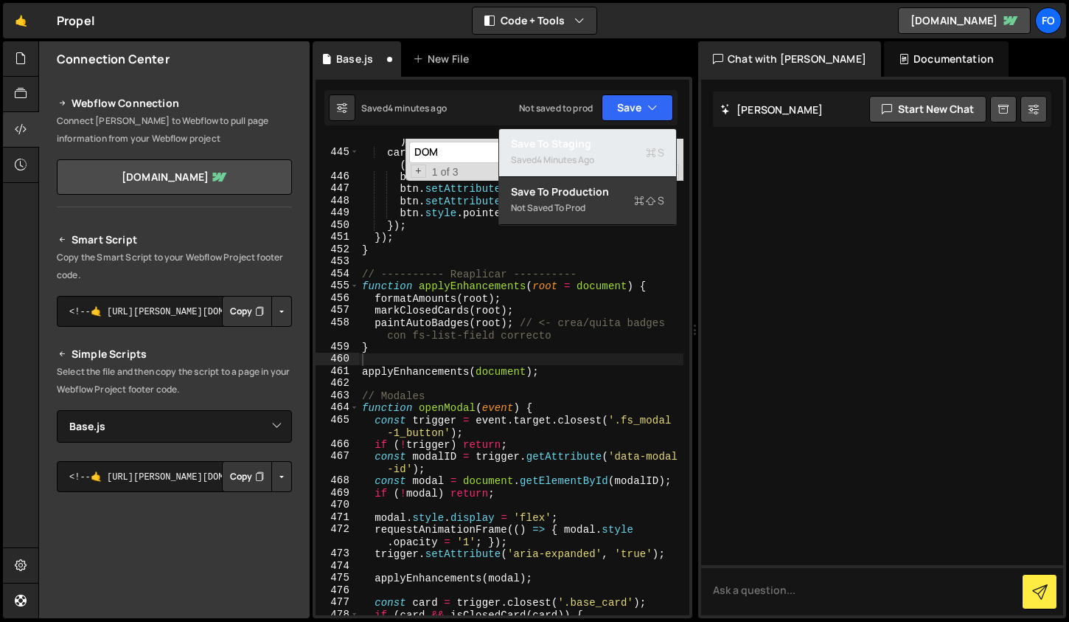
click at [609, 153] on div "Saved 4 minutes ago" at bounding box center [587, 160] width 153 height 18
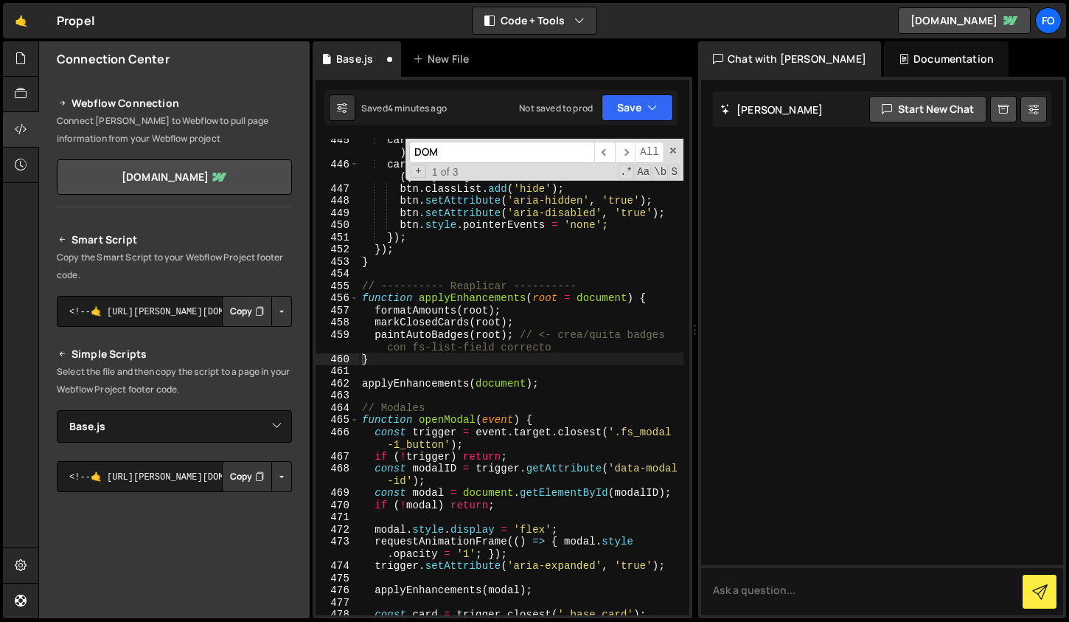
scroll to position [6880, 0]
click at [481, 256] on div "card . querySelector ( '.base_card-footer' ) ?. classList . add ( 'is-card-clos…" at bounding box center [521, 389] width 325 height 513
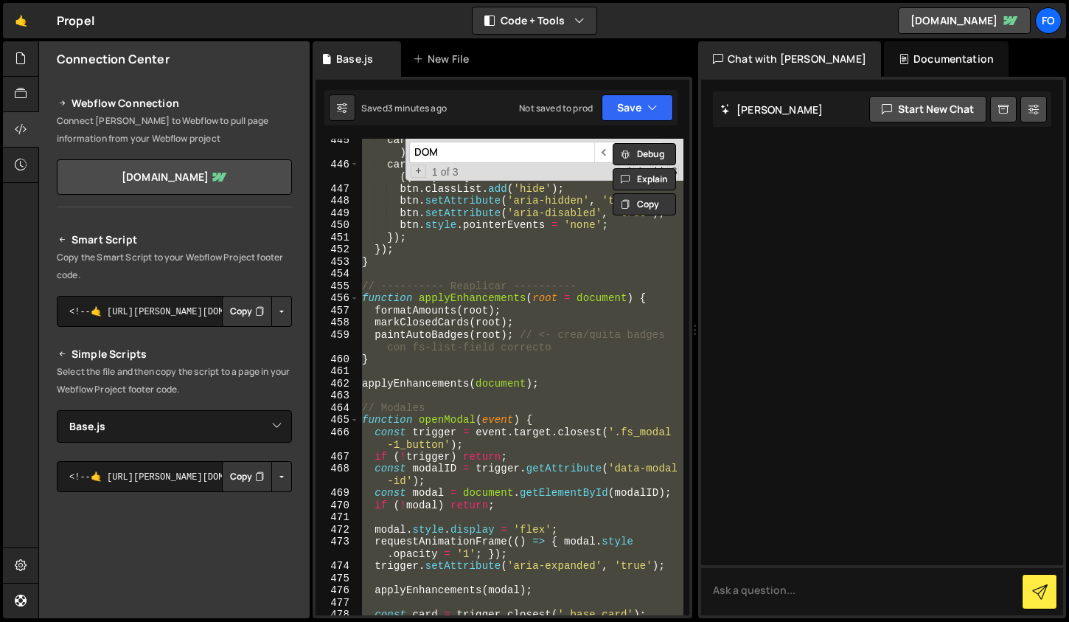
paste textarea
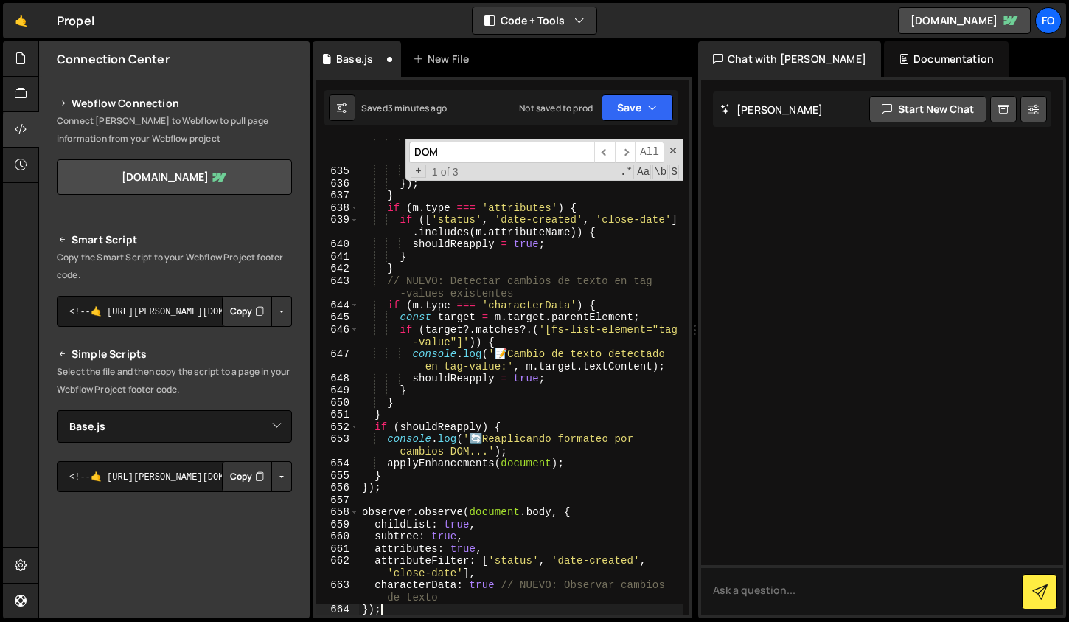
click at [487, 156] on input "DOM" at bounding box center [501, 152] width 185 height 21
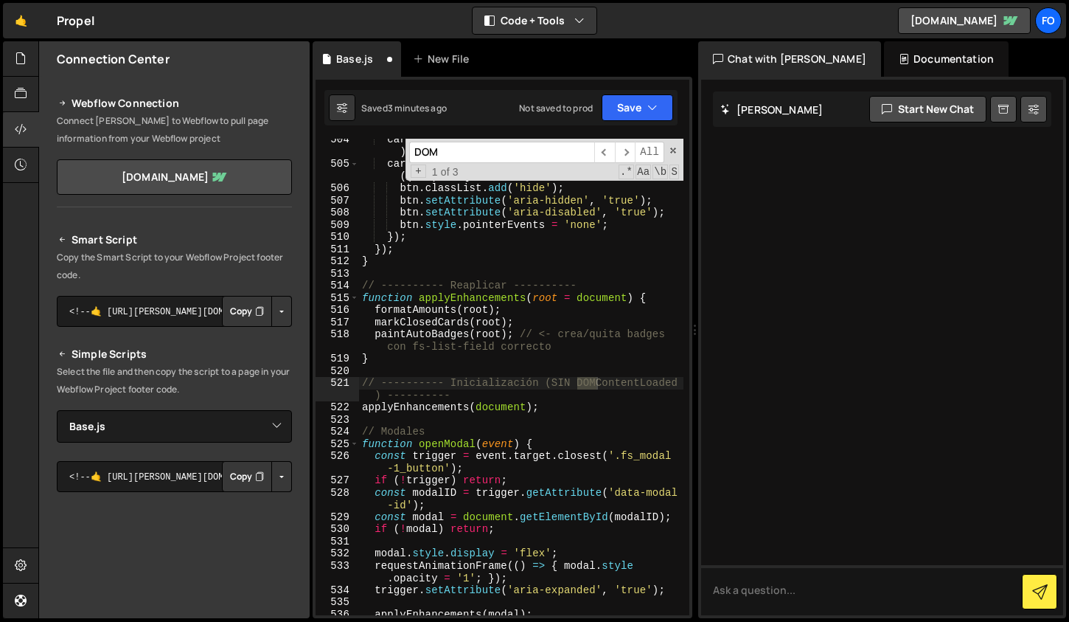
type textarea "// ---------- Inicialización (SIN DOMContentLoaded) ----------"
drag, startPoint x: 463, startPoint y: 393, endPoint x: 359, endPoint y: 384, distance: 104.4
click at [359, 384] on div "card . querySelector ( '.base_card-footer' ) ?. classList . add ( 'is-card-clos…" at bounding box center [521, 389] width 325 height 513
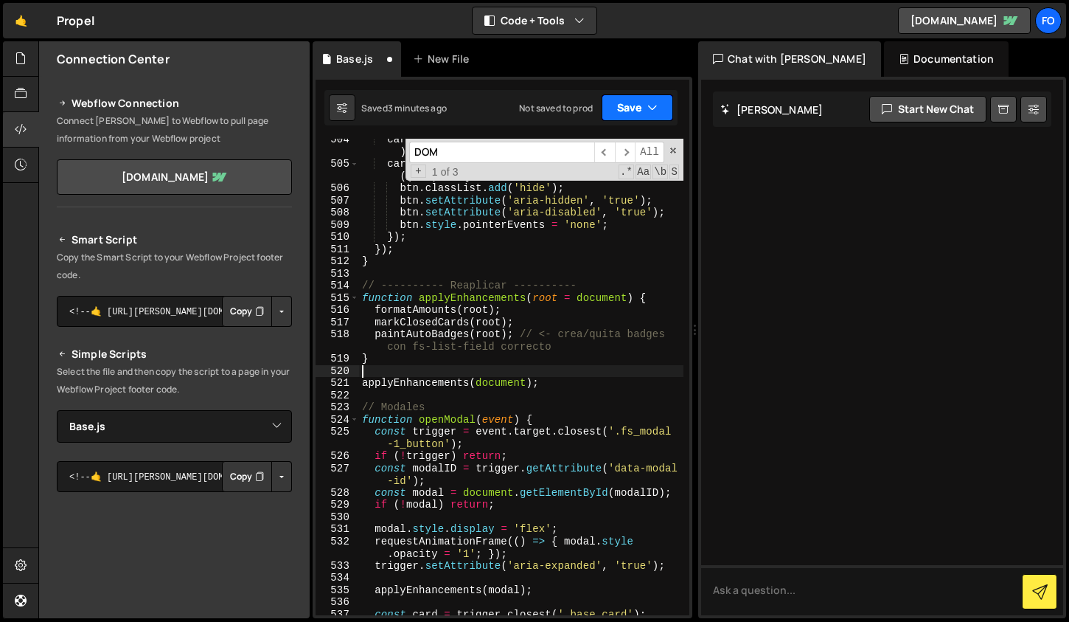
click at [625, 103] on button "Save" at bounding box center [638, 107] width 72 height 27
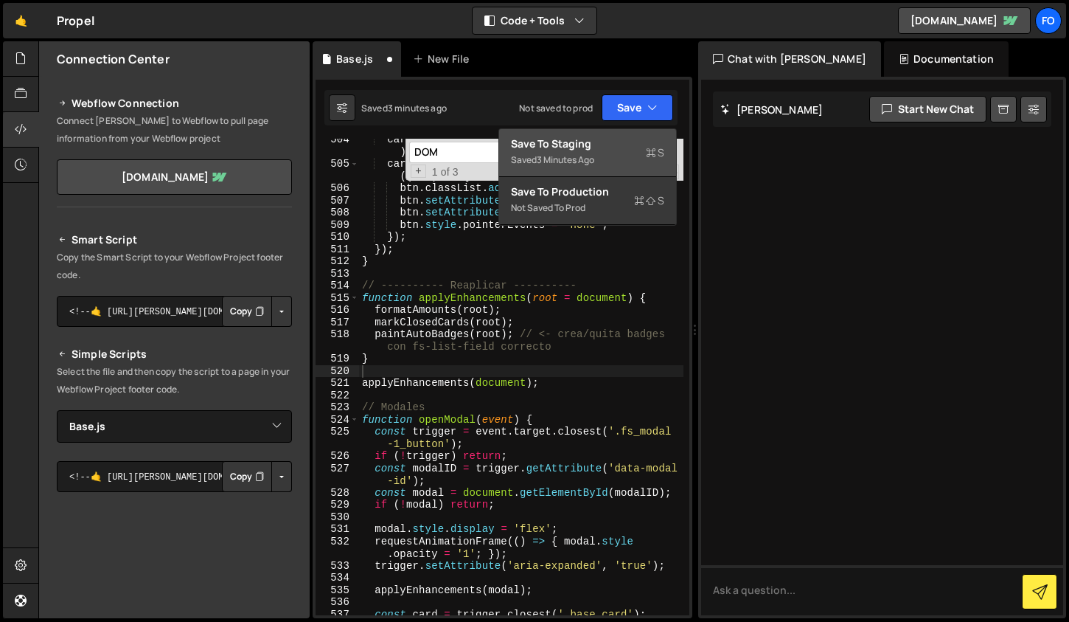
click at [600, 142] on div "Save to Staging S" at bounding box center [587, 143] width 153 height 15
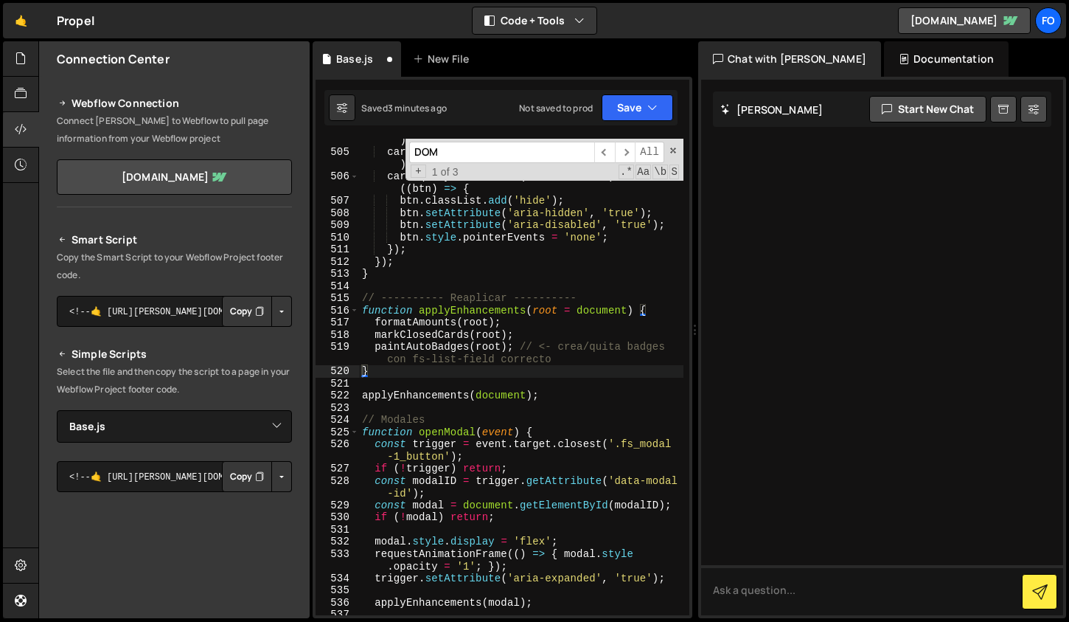
scroll to position [7829, 0]
